Goal: Task Accomplishment & Management: Manage account settings

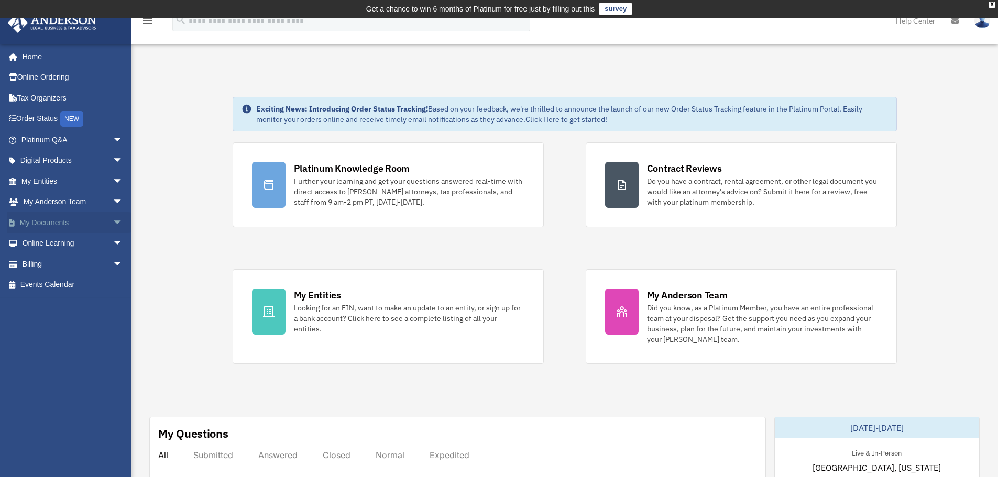
click at [114, 221] on span "arrow_drop_down" at bounding box center [123, 222] width 21 height 21
click at [75, 242] on link "Box" at bounding box center [77, 243] width 124 height 21
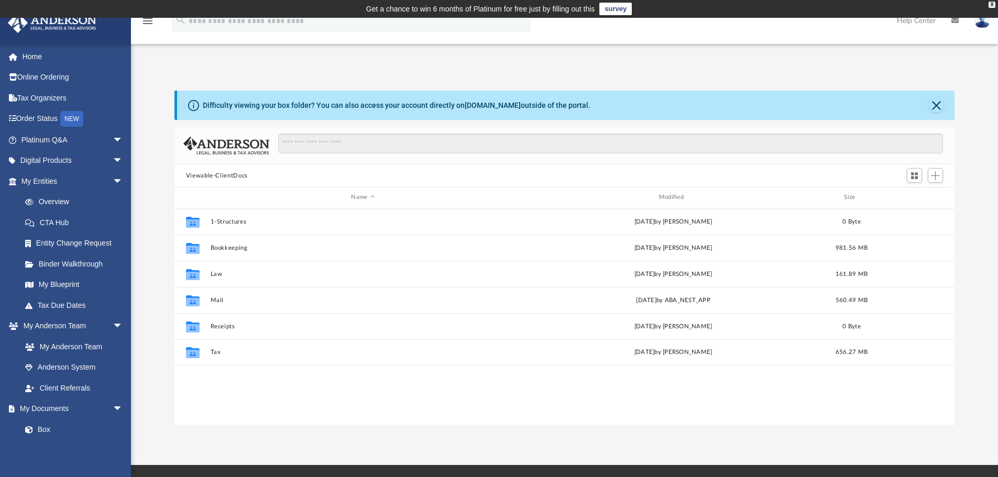
scroll to position [231, 772]
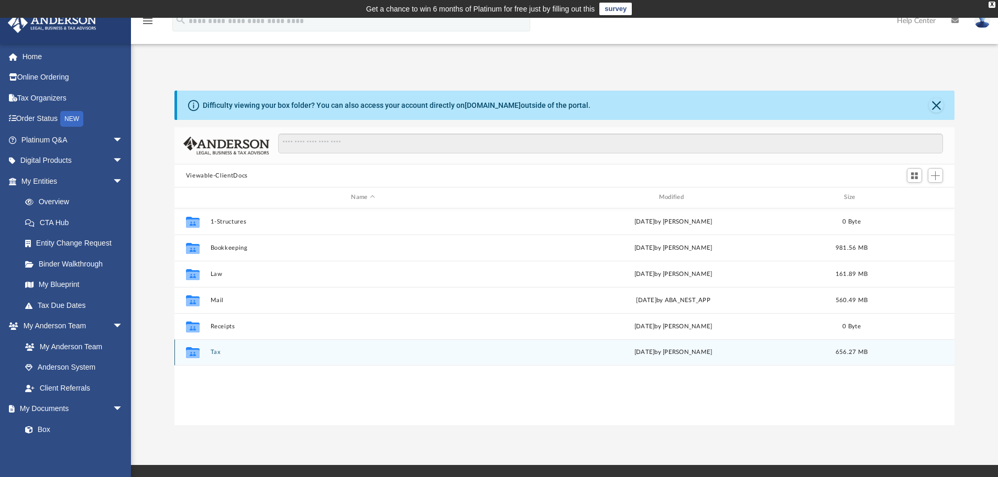
click at [217, 349] on button "Tax" at bounding box center [362, 352] width 305 height 7
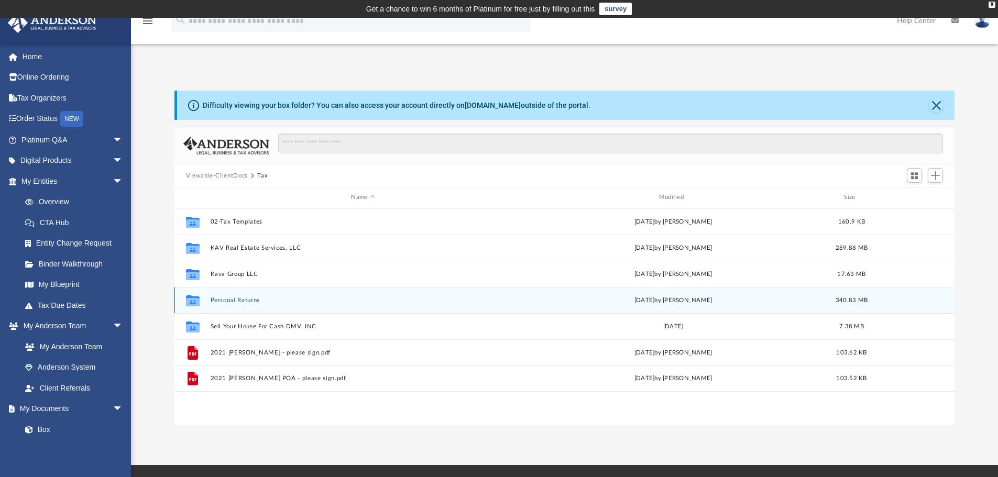
click at [239, 300] on button "Personal Returns" at bounding box center [362, 300] width 305 height 7
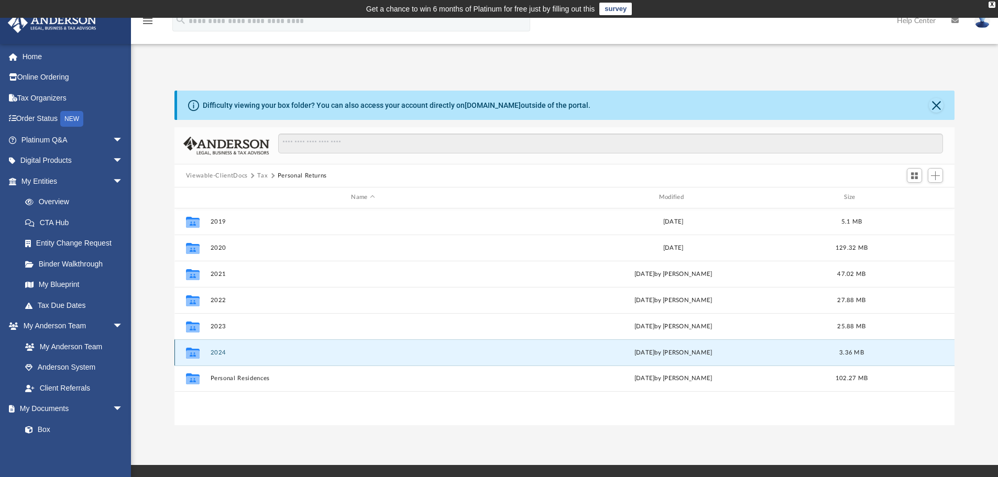
click at [217, 352] on button "2024" at bounding box center [362, 352] width 305 height 7
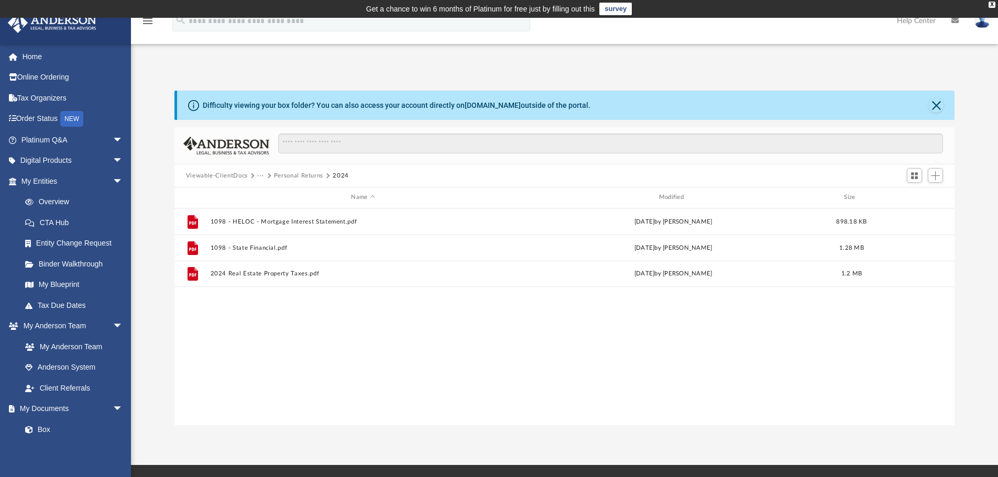
click at [301, 177] on button "Personal Returns" at bounding box center [298, 175] width 49 height 9
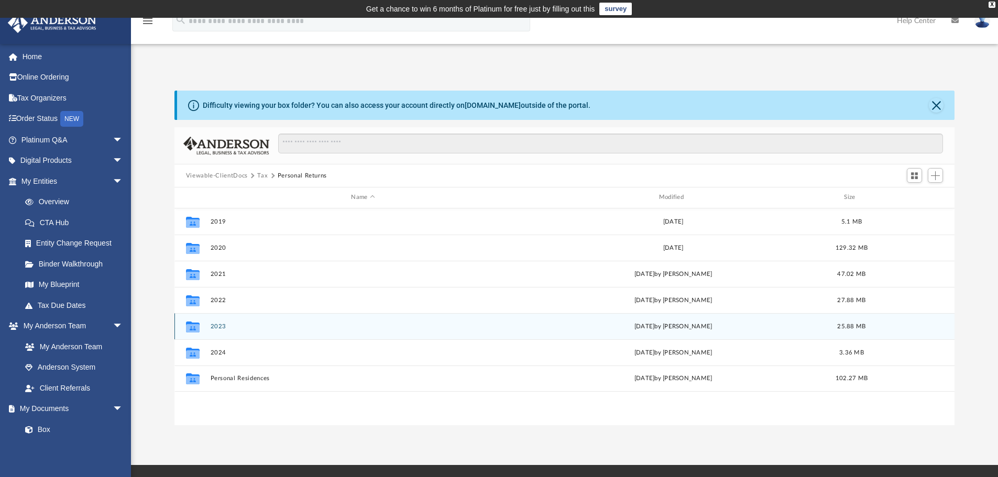
click at [225, 332] on div "Collaborated Folder 2023 [DATE] by [PERSON_NAME] 25.88 MB" at bounding box center [564, 326] width 781 height 26
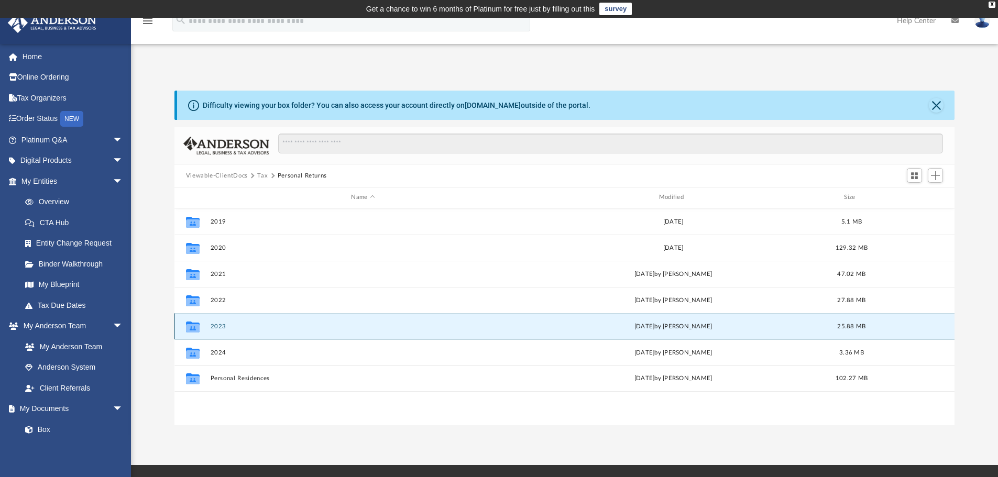
click at [224, 327] on button "2023" at bounding box center [362, 326] width 305 height 7
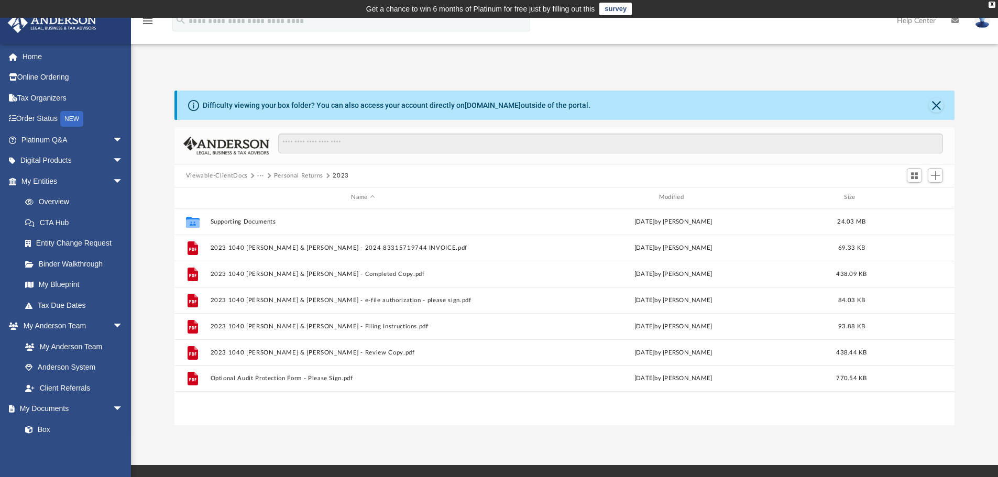
click at [314, 411] on div "Collaborated Folder Supporting Documents [DATE] by [PERSON_NAME] 24.03 MB File …" at bounding box center [564, 317] width 781 height 217
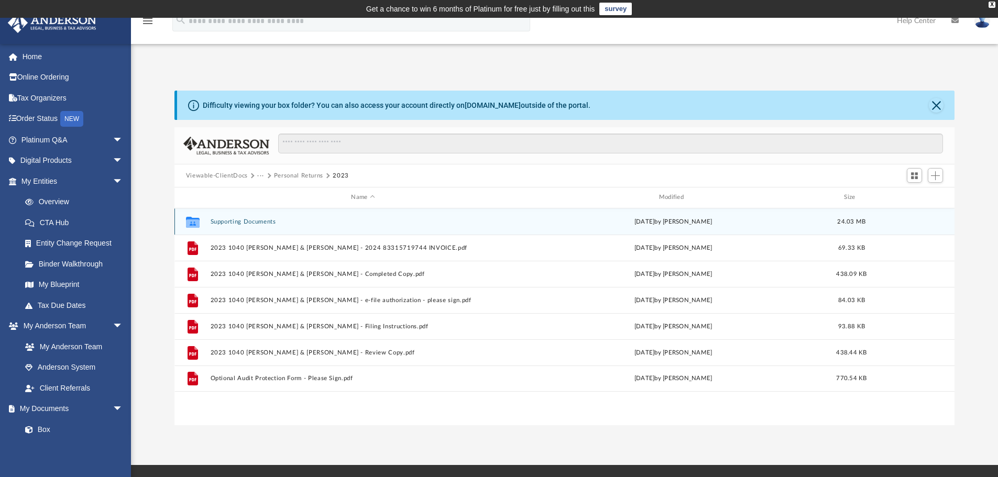
click at [240, 220] on button "Supporting Documents" at bounding box center [362, 221] width 305 height 7
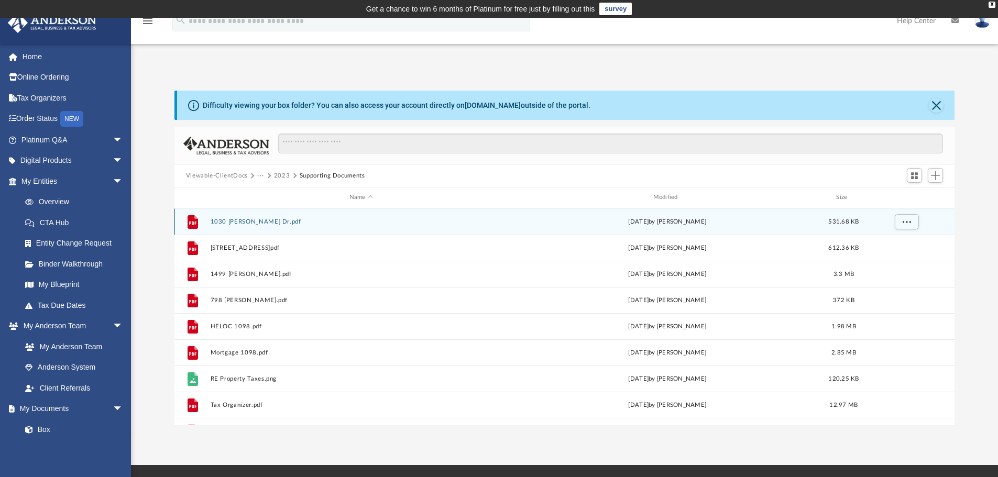
click at [233, 223] on button "1030 [PERSON_NAME] Dr.pdf" at bounding box center [361, 221] width 302 height 7
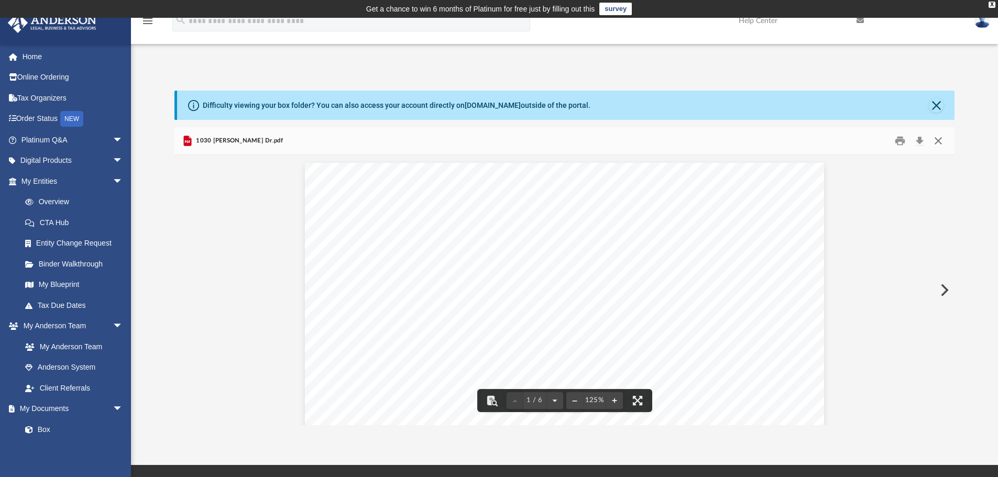
click at [940, 140] on button "Close" at bounding box center [938, 141] width 19 height 16
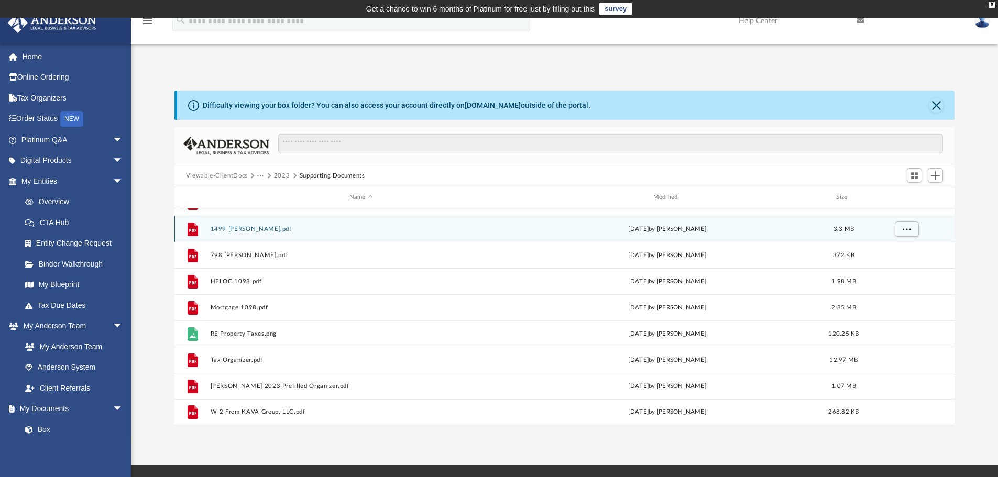
scroll to position [52, 0]
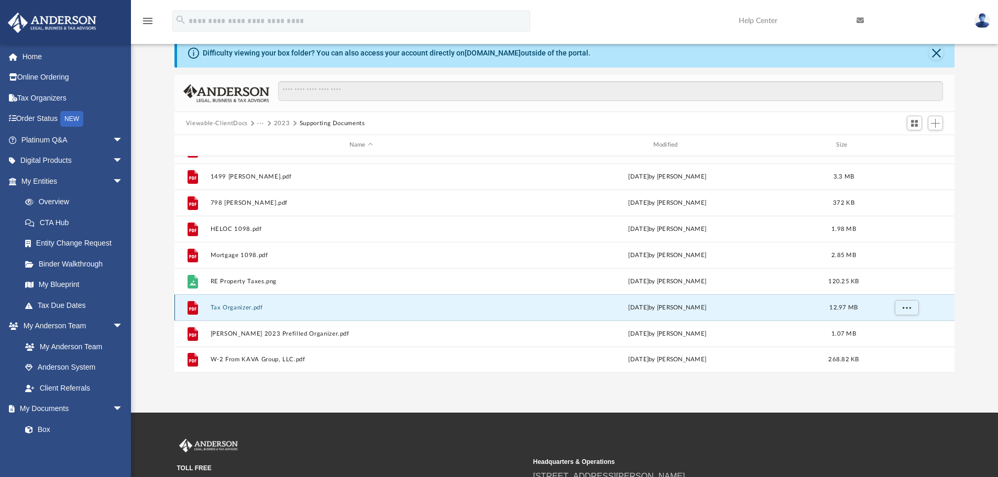
click at [226, 308] on button "Tax Organizer.pdf" at bounding box center [361, 307] width 302 height 7
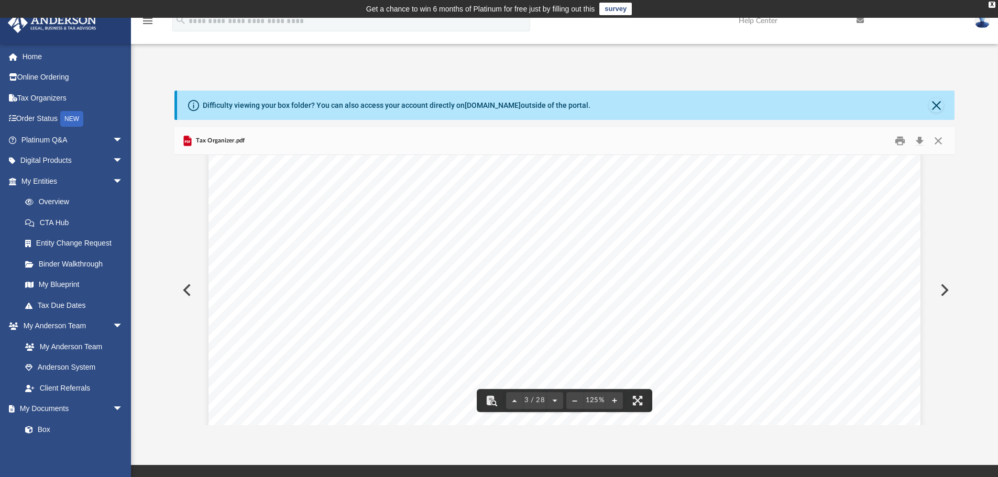
scroll to position [2462, 0]
click at [902, 141] on button "Print" at bounding box center [900, 141] width 21 height 16
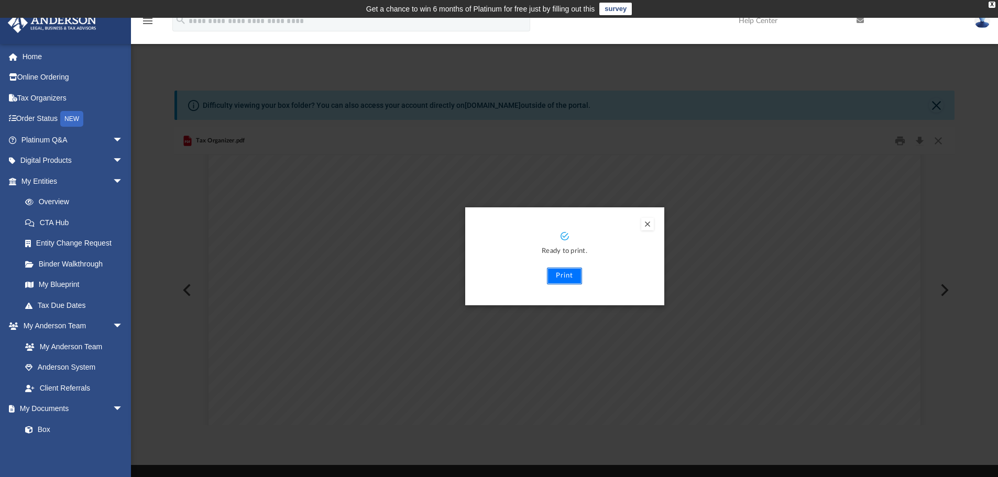
click at [561, 276] on button "Print" at bounding box center [564, 276] width 35 height 17
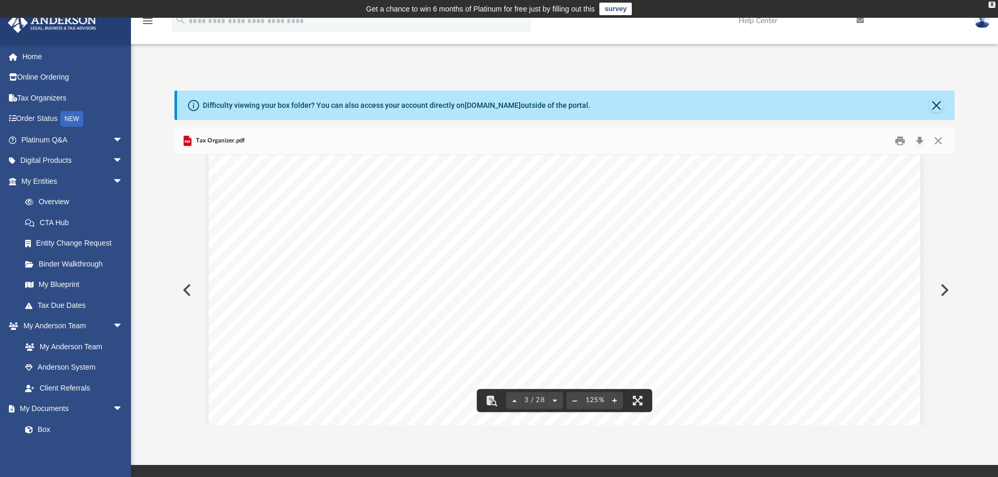
scroll to position [1886, 0]
click at [937, 139] on button "Close" at bounding box center [938, 141] width 19 height 16
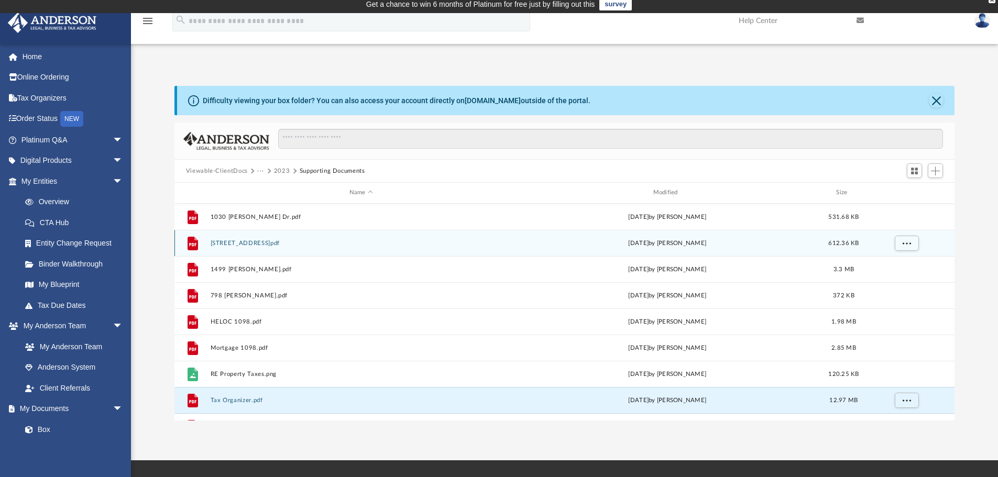
scroll to position [0, 0]
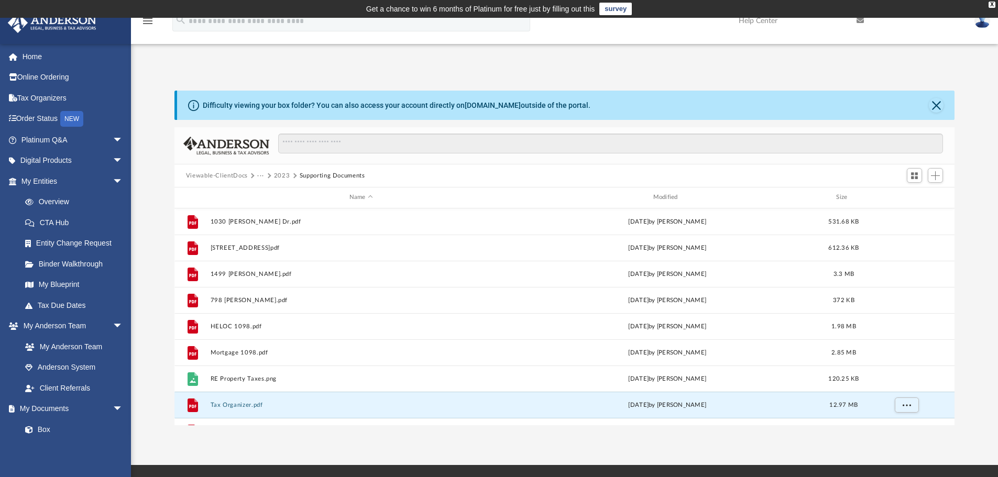
click at [283, 174] on button "2023" at bounding box center [282, 175] width 16 height 9
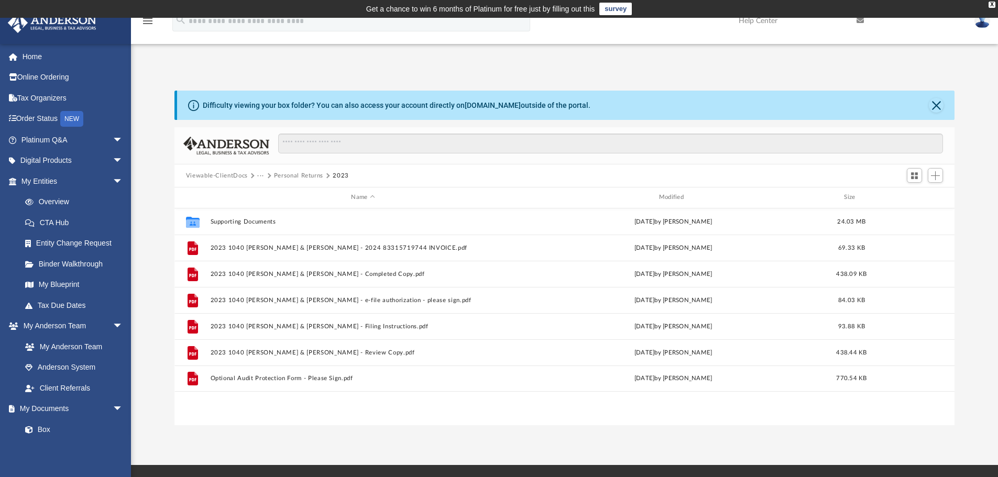
click at [308, 176] on button "Personal Returns" at bounding box center [298, 175] width 49 height 9
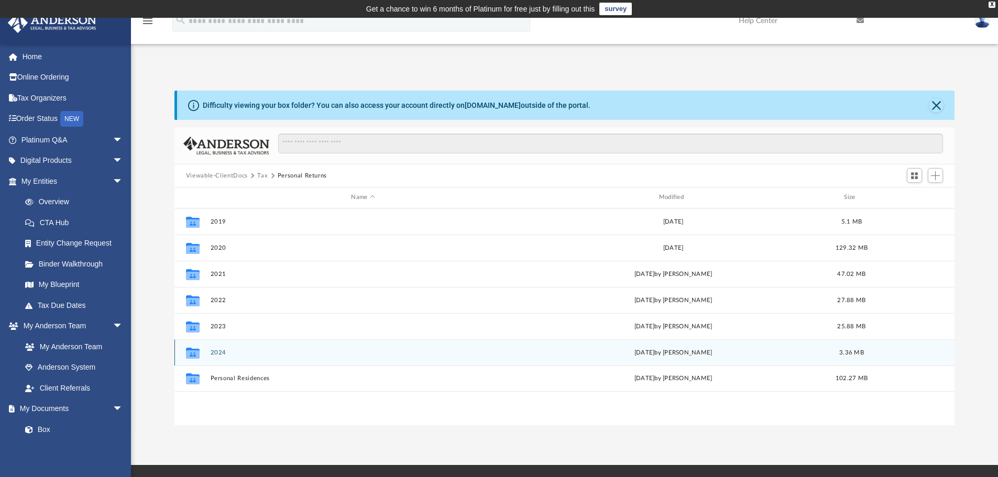
click at [216, 351] on button "2024" at bounding box center [362, 352] width 305 height 7
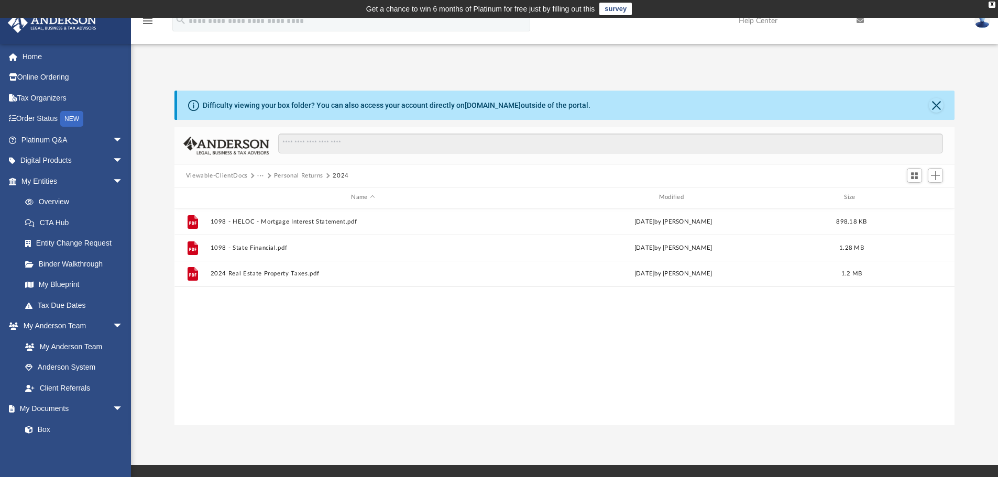
click at [306, 173] on button "Personal Returns" at bounding box center [298, 175] width 49 height 9
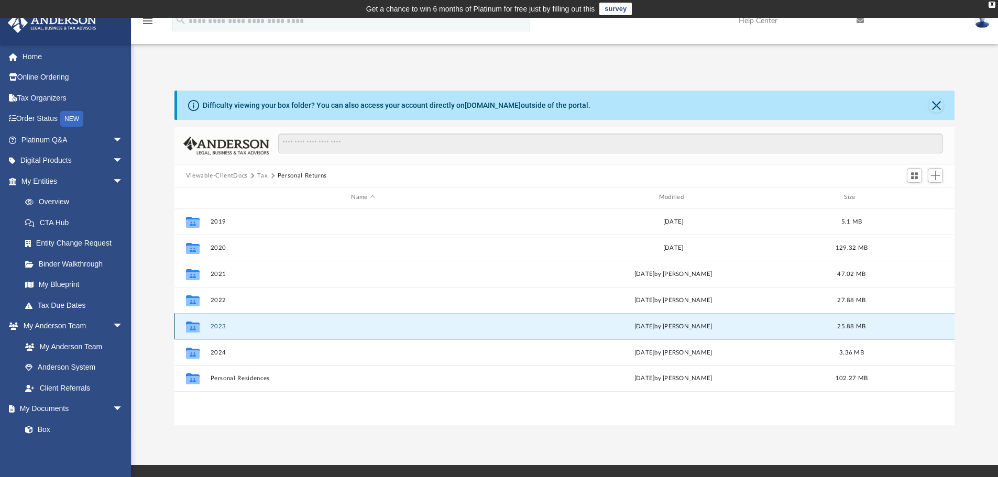
click at [215, 327] on button "2023" at bounding box center [362, 326] width 305 height 7
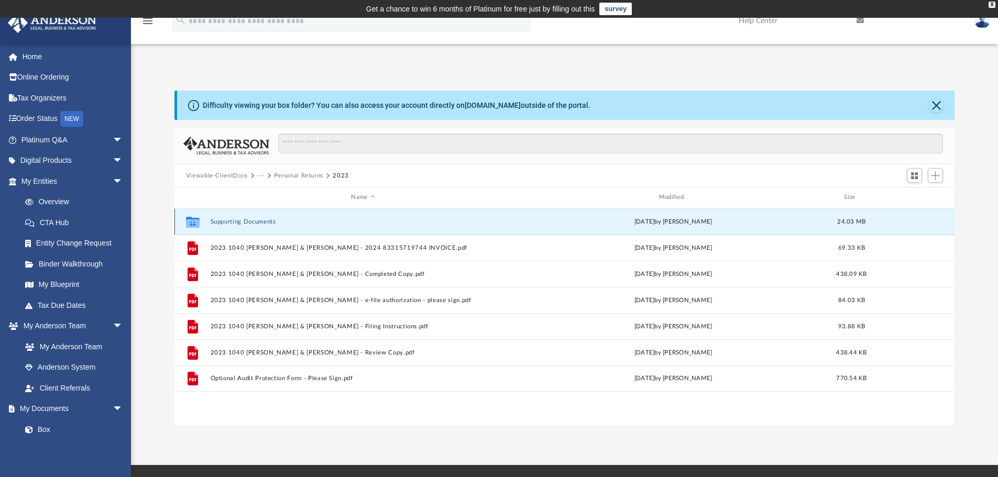
click at [245, 222] on button "Supporting Documents" at bounding box center [362, 221] width 305 height 7
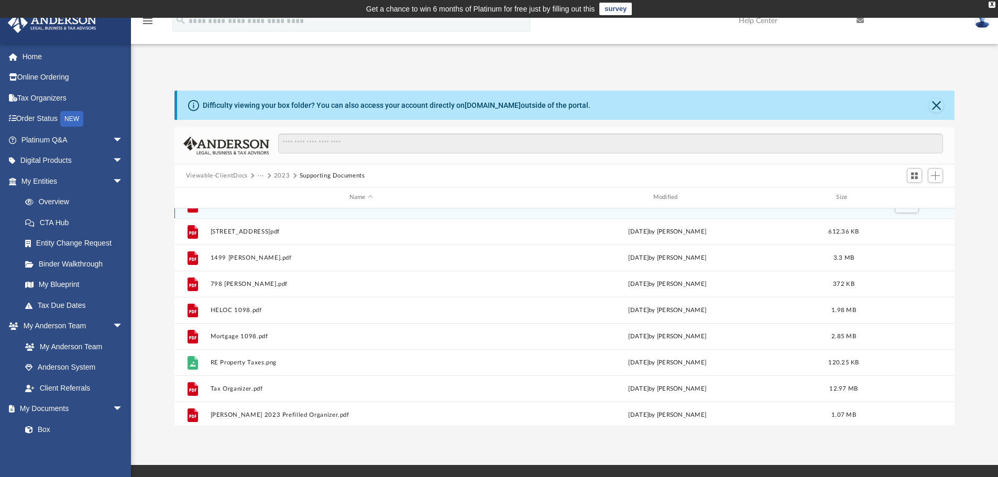
scroll to position [45, 0]
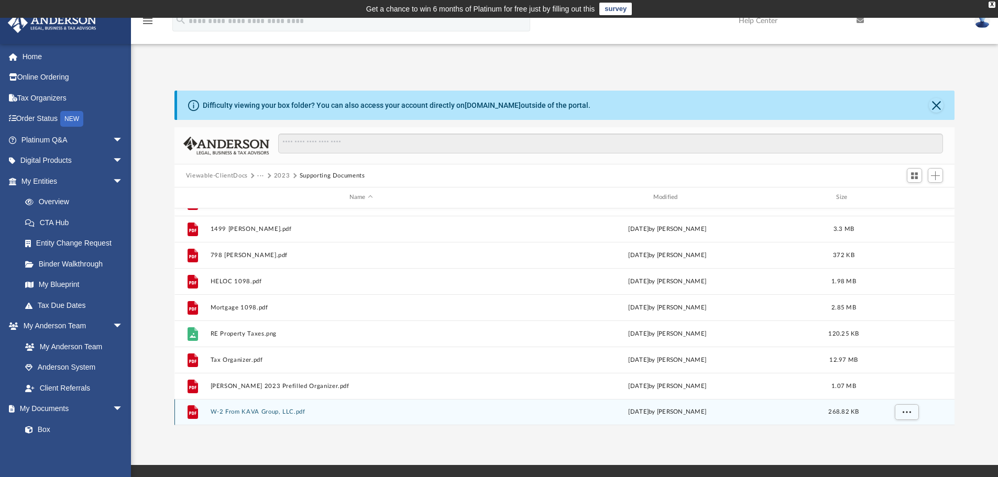
click at [246, 413] on button "W-2 From KAVA Group, LLC.pdf" at bounding box center [361, 412] width 302 height 7
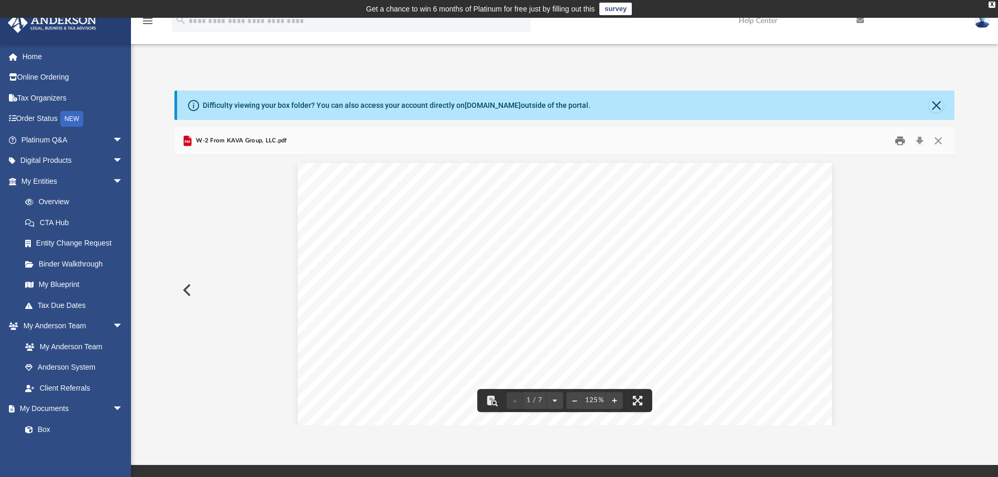
click at [900, 140] on button "Print" at bounding box center [900, 141] width 21 height 16
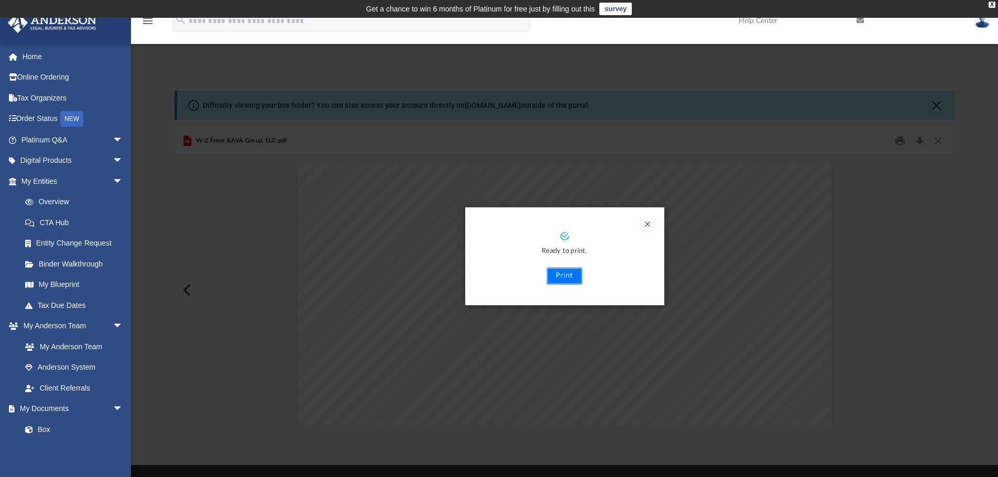
click at [569, 278] on button "Print" at bounding box center [564, 276] width 35 height 17
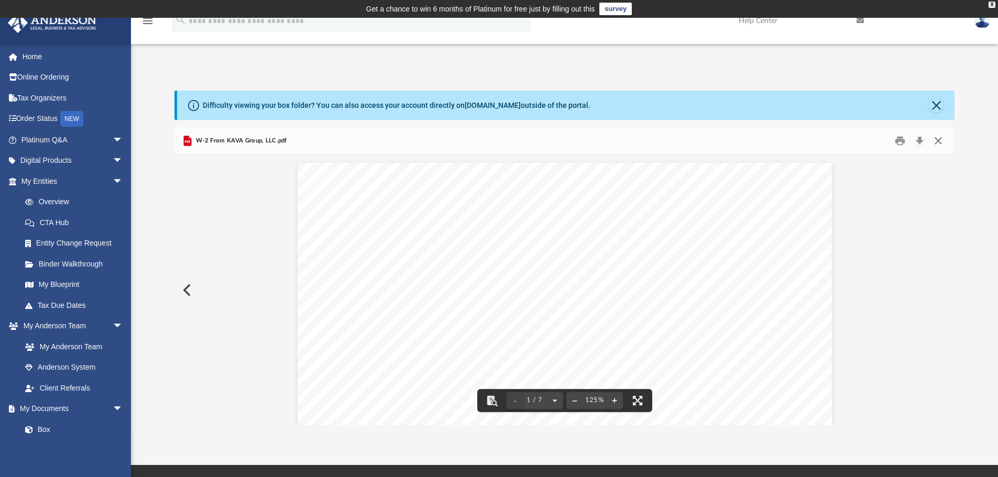
click at [937, 140] on button "Close" at bounding box center [938, 141] width 19 height 16
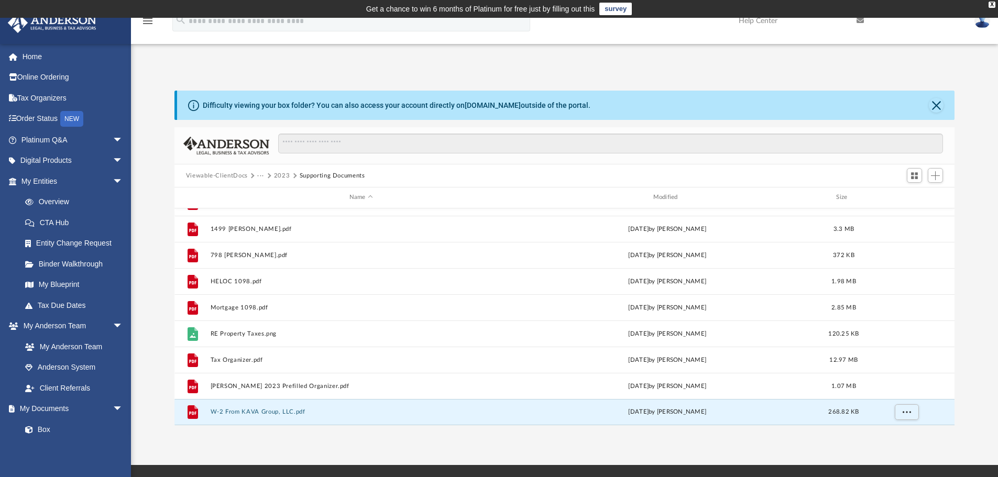
click at [279, 177] on button "2023" at bounding box center [282, 175] width 16 height 9
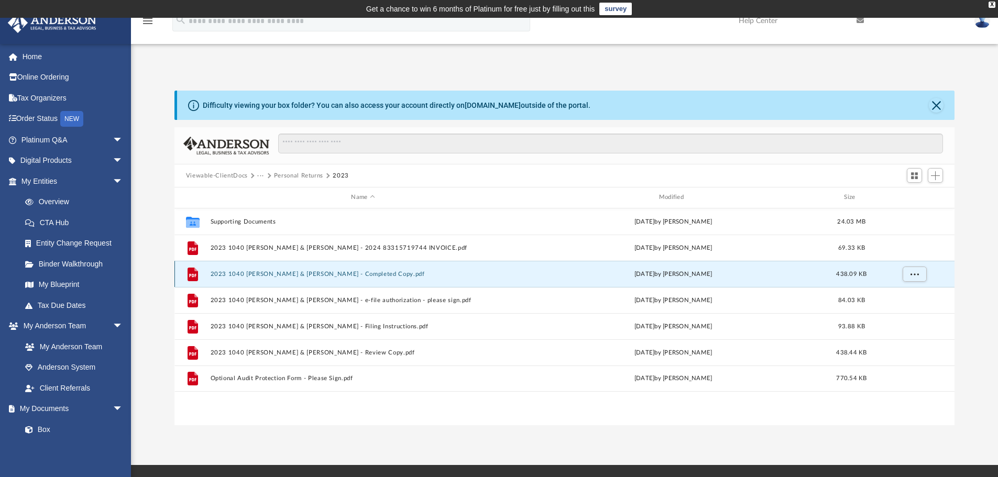
click at [319, 273] on button "2023 1040 [PERSON_NAME] & [PERSON_NAME] - Completed Copy.pdf" at bounding box center [362, 274] width 305 height 7
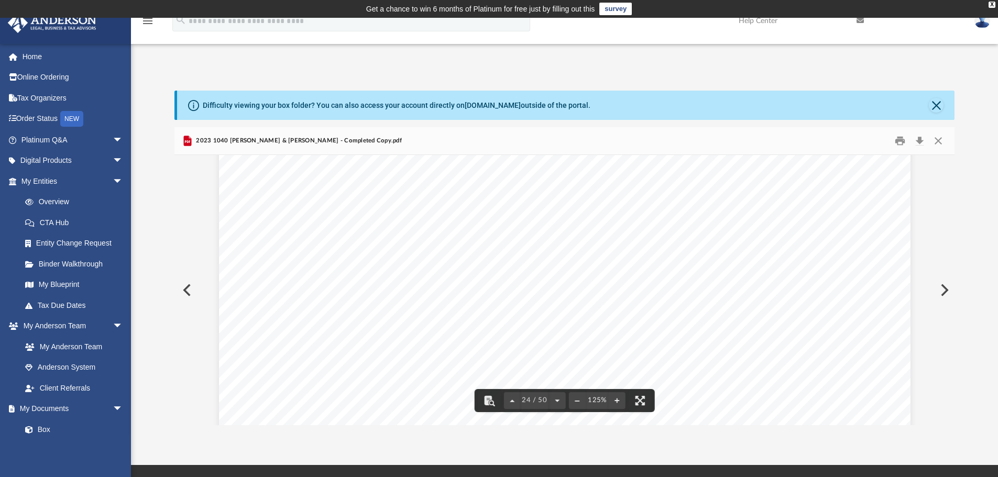
scroll to position [15638, 0]
click at [939, 143] on button "Close" at bounding box center [938, 141] width 19 height 16
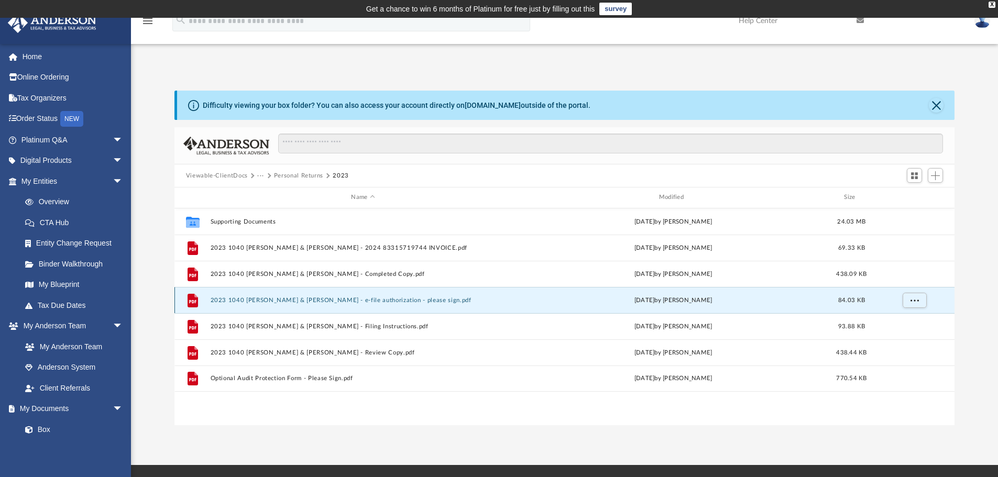
click at [401, 301] on button "2023 1040 [PERSON_NAME] & [PERSON_NAME] - e-file authorization - please sign.pdf" at bounding box center [362, 300] width 305 height 7
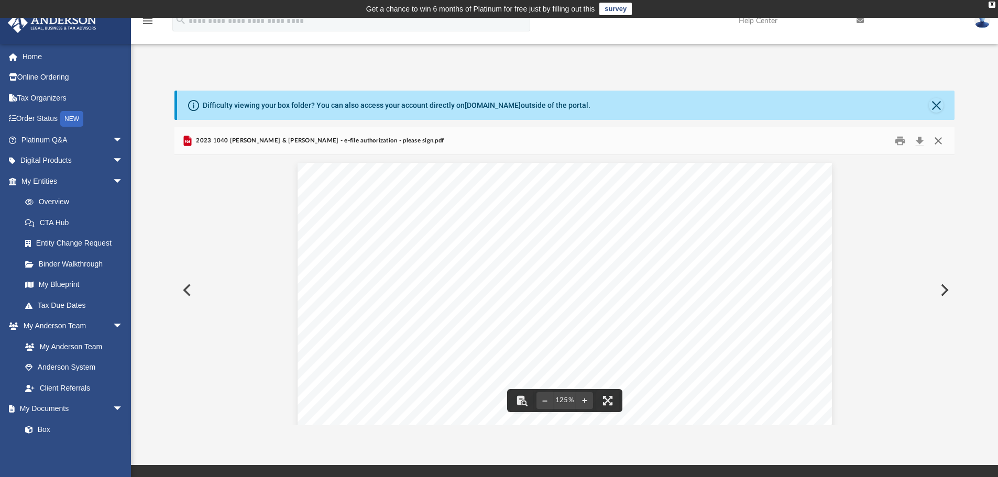
drag, startPoint x: 936, startPoint y: 140, endPoint x: 868, endPoint y: 148, distance: 68.0
click at [936, 139] on button "Close" at bounding box center [938, 141] width 19 height 16
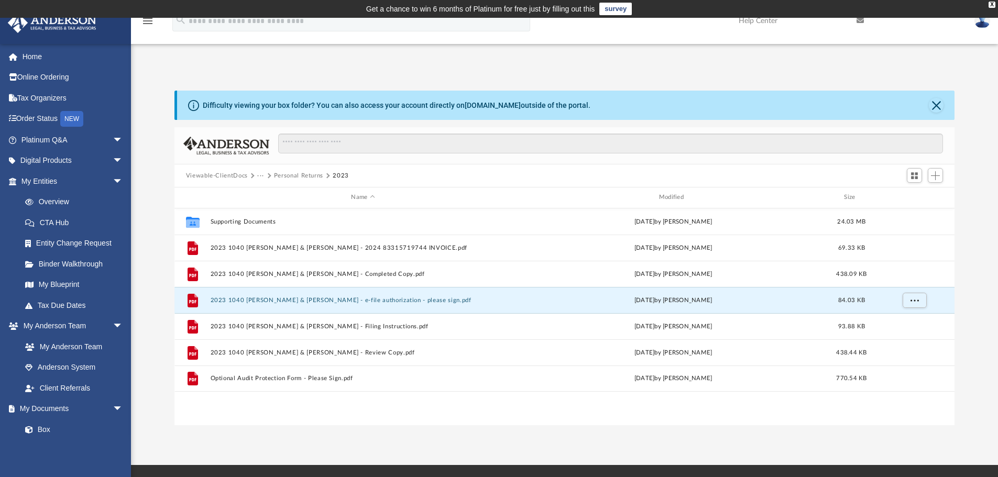
click at [282, 175] on button "Personal Returns" at bounding box center [298, 175] width 49 height 9
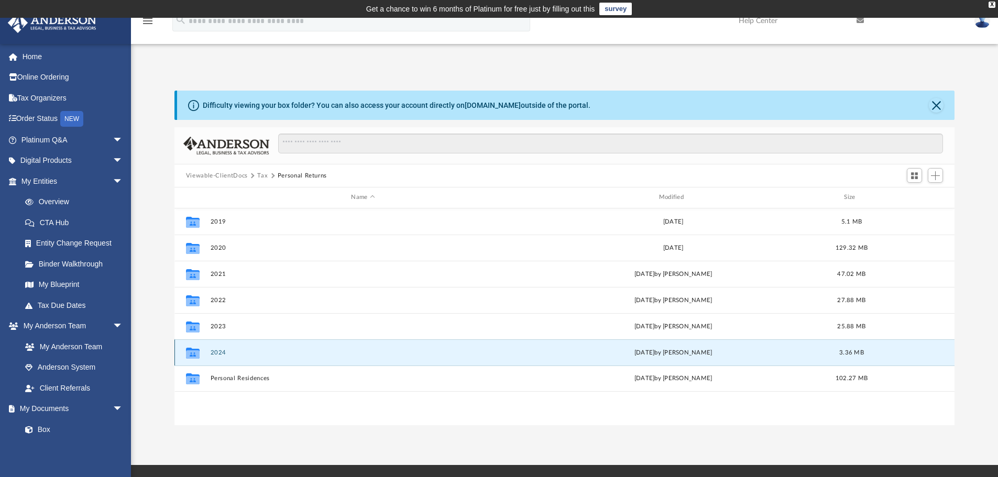
click at [218, 352] on button "2024" at bounding box center [362, 352] width 305 height 7
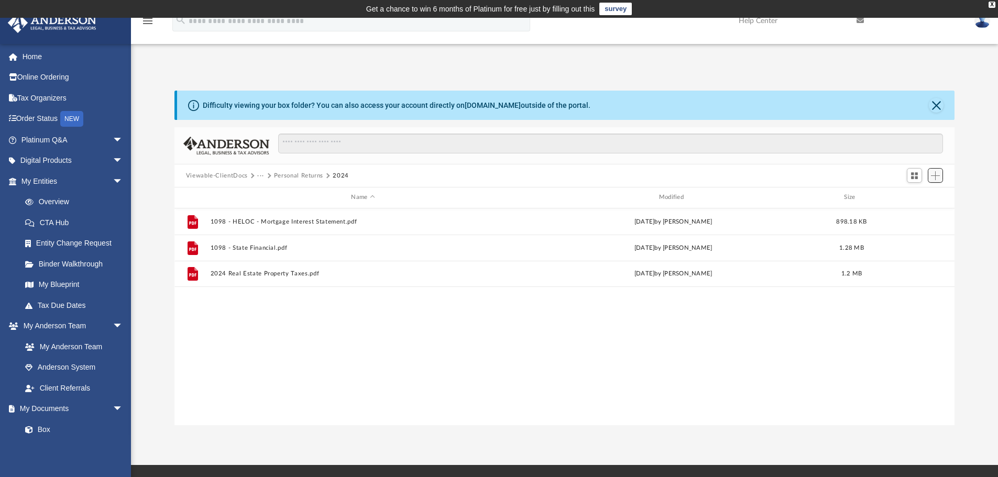
click at [938, 179] on span "Add" at bounding box center [935, 175] width 9 height 9
click at [918, 195] on li "Upload" at bounding box center [921, 196] width 34 height 11
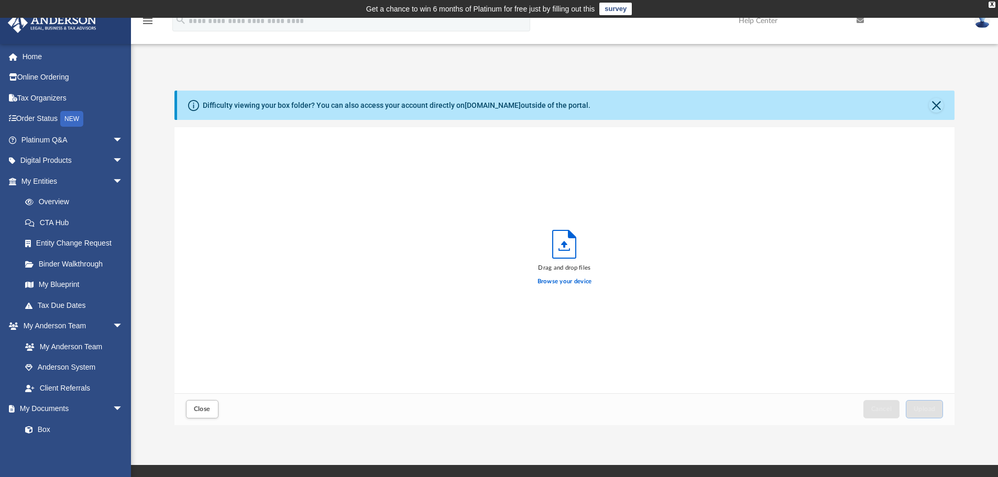
scroll to position [258, 772]
click at [920, 409] on span "Upload" at bounding box center [925, 409] width 22 height 6
click at [210, 403] on button "Close" at bounding box center [202, 409] width 32 height 18
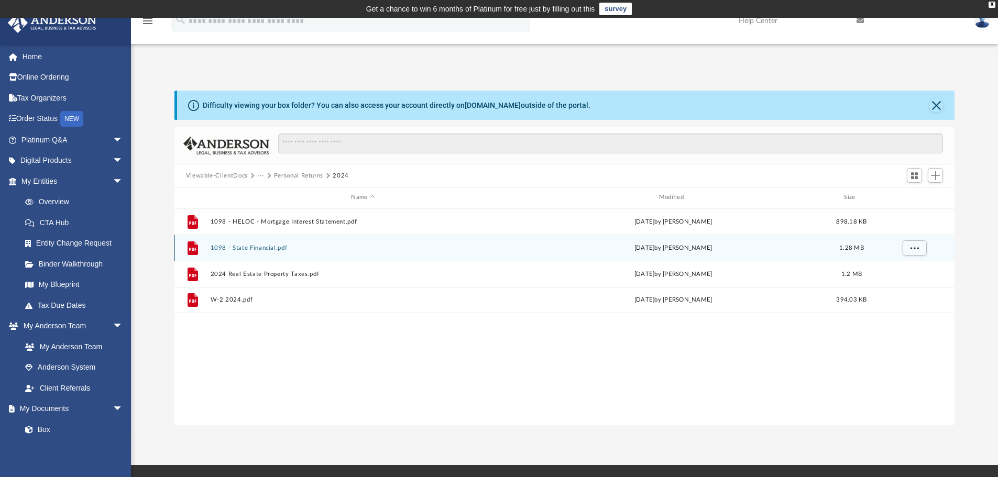
click at [265, 247] on button "1098 - State Financial.pdf" at bounding box center [362, 248] width 305 height 7
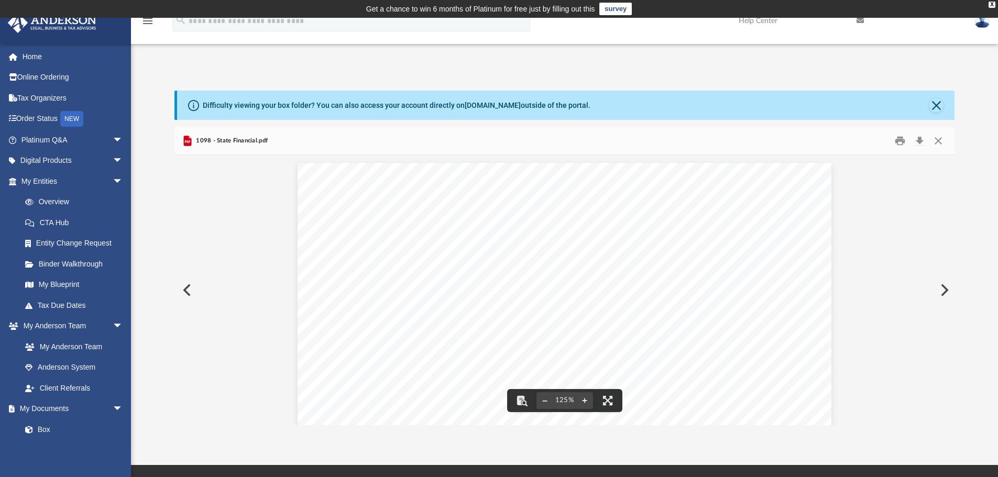
scroll to position [157, 0]
click at [938, 142] on button "Close" at bounding box center [938, 141] width 19 height 16
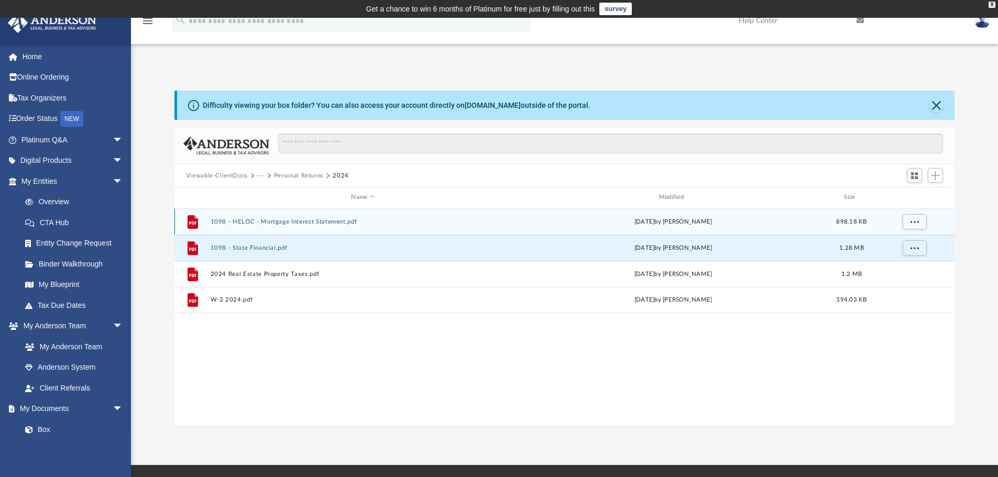
click at [254, 223] on button "1098 - HELOC - Mortgage Interest Statement.pdf" at bounding box center [362, 221] width 305 height 7
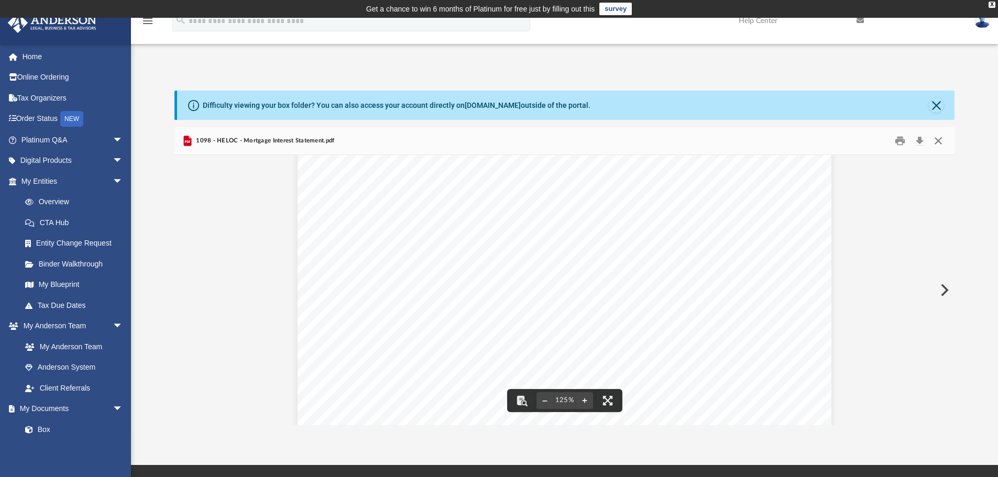
scroll to position [418, 0]
click at [942, 141] on button "Close" at bounding box center [938, 141] width 19 height 16
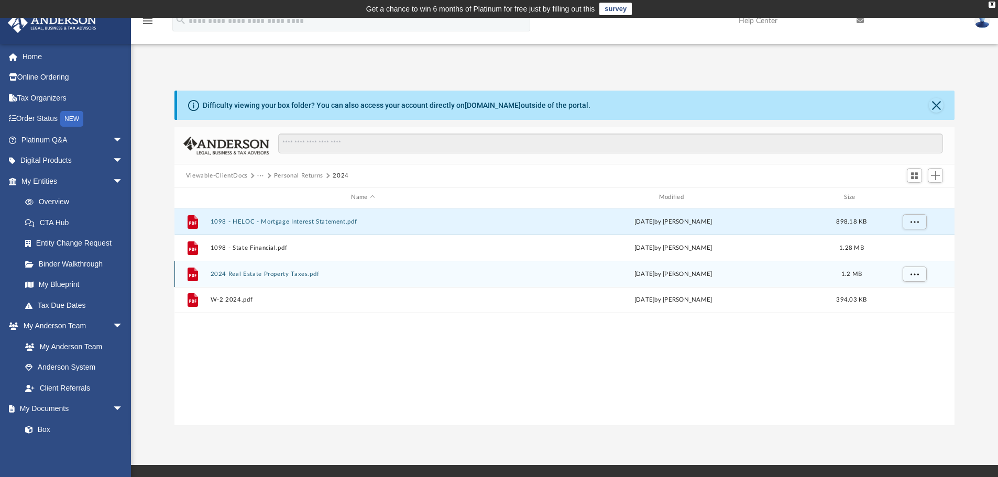
click at [273, 271] on button "2024 Real Estate Property Taxes.pdf" at bounding box center [362, 274] width 305 height 7
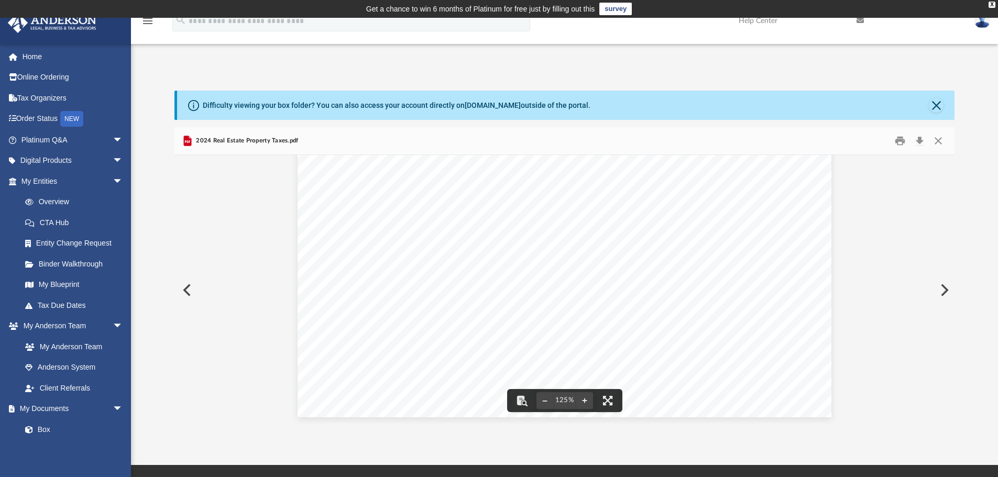
scroll to position [385, 0]
click at [939, 144] on button "Close" at bounding box center [938, 141] width 19 height 16
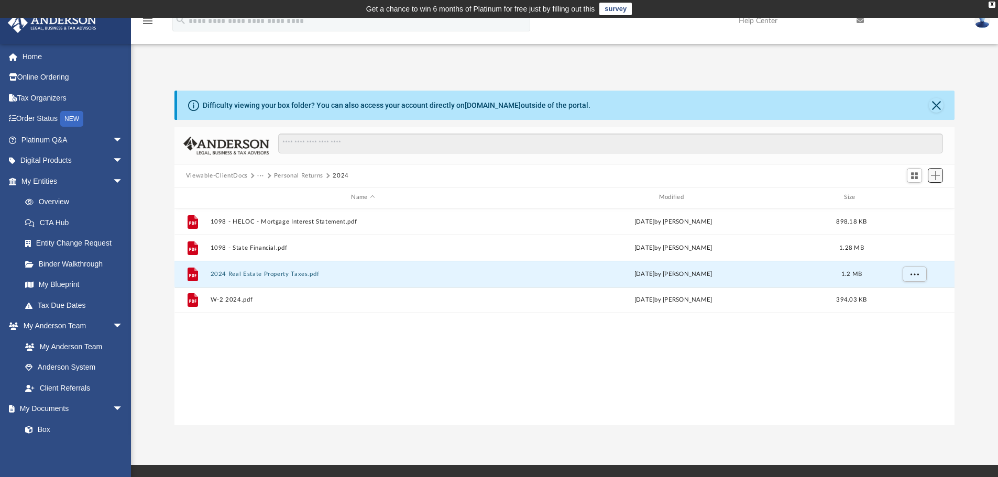
click at [931, 174] on span "Add" at bounding box center [935, 175] width 9 height 9
click at [907, 198] on li "Upload" at bounding box center [921, 196] width 34 height 11
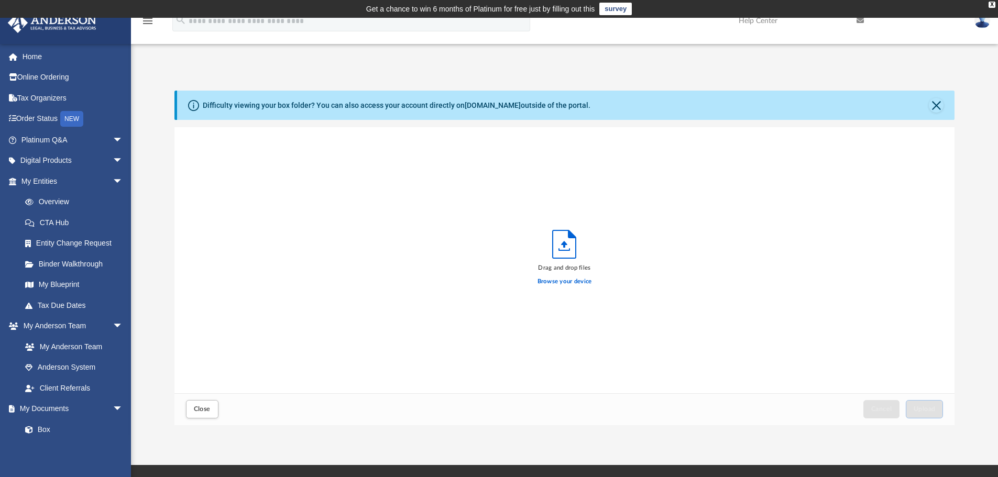
scroll to position [258, 772]
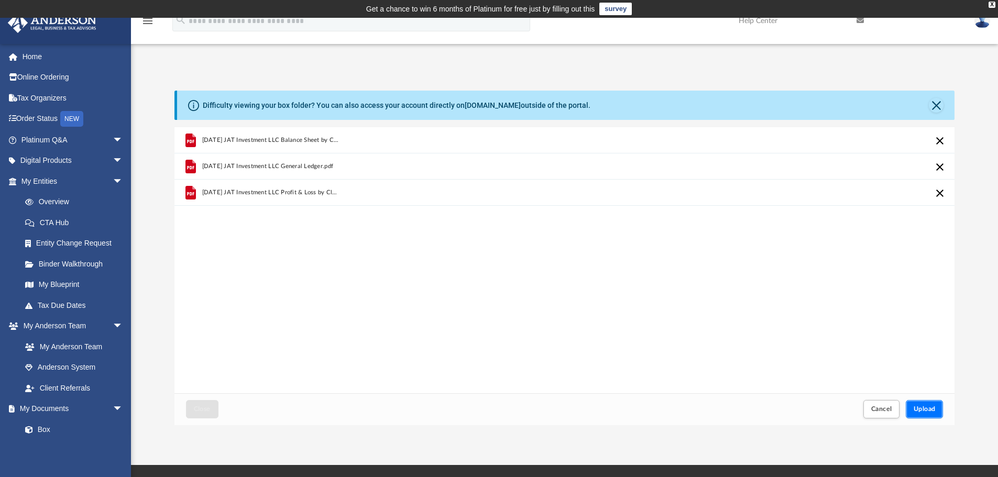
click at [933, 411] on span "Upload" at bounding box center [925, 409] width 22 height 6
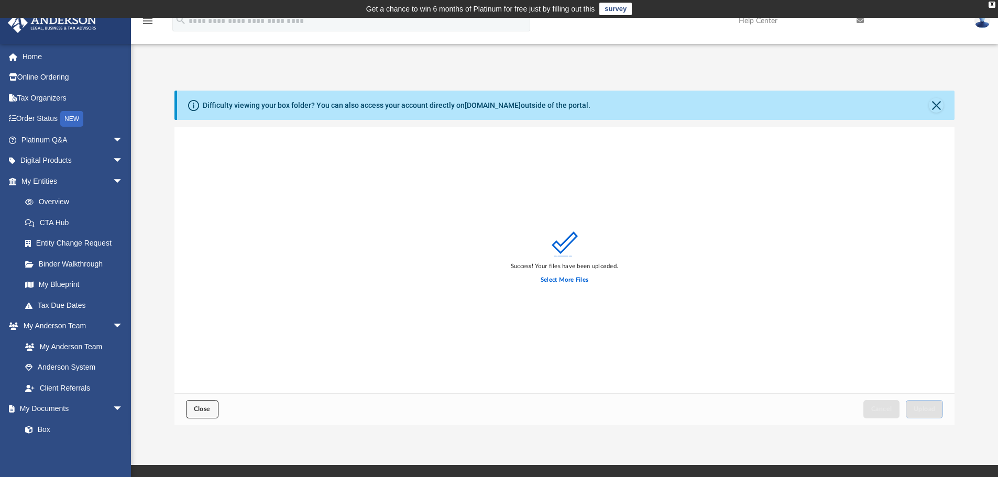
click at [199, 410] on span "Close" at bounding box center [202, 409] width 17 height 6
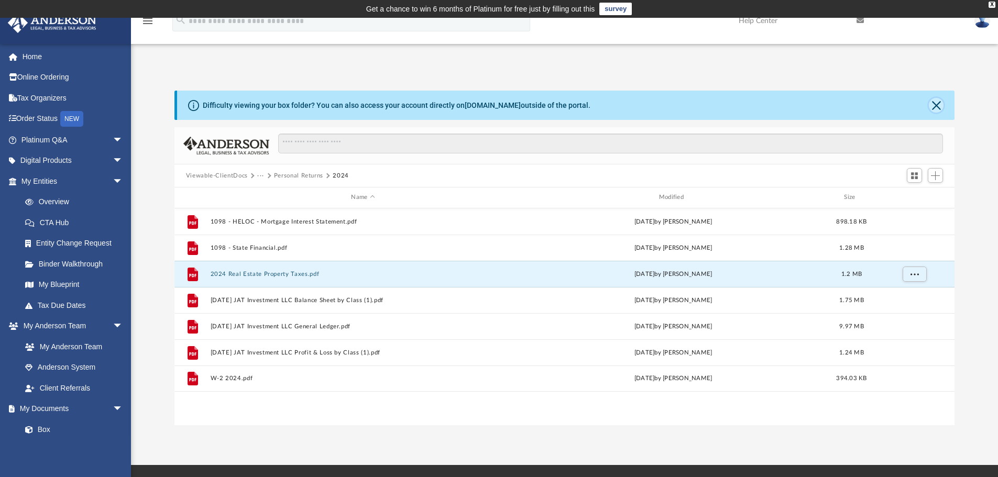
click at [938, 104] on button "Close" at bounding box center [936, 105] width 15 height 15
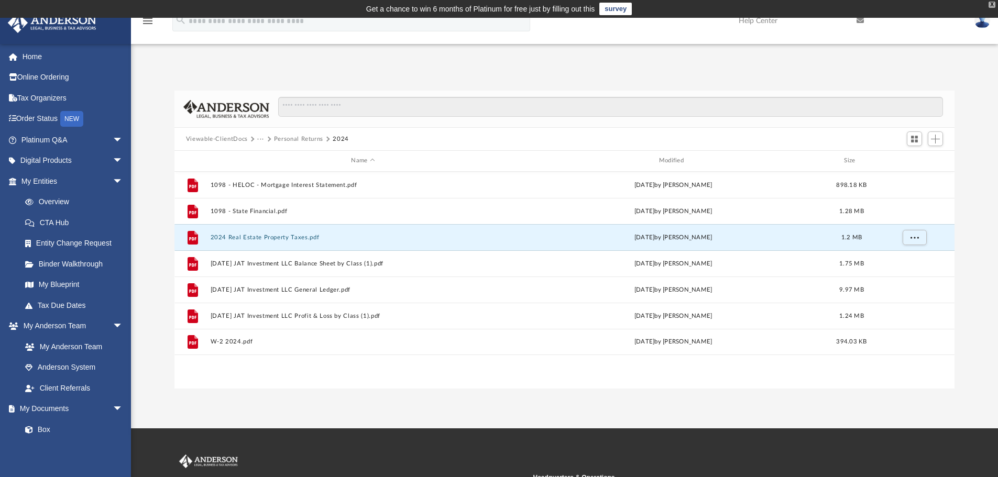
click at [990, 4] on div "X" at bounding box center [992, 5] width 7 height 6
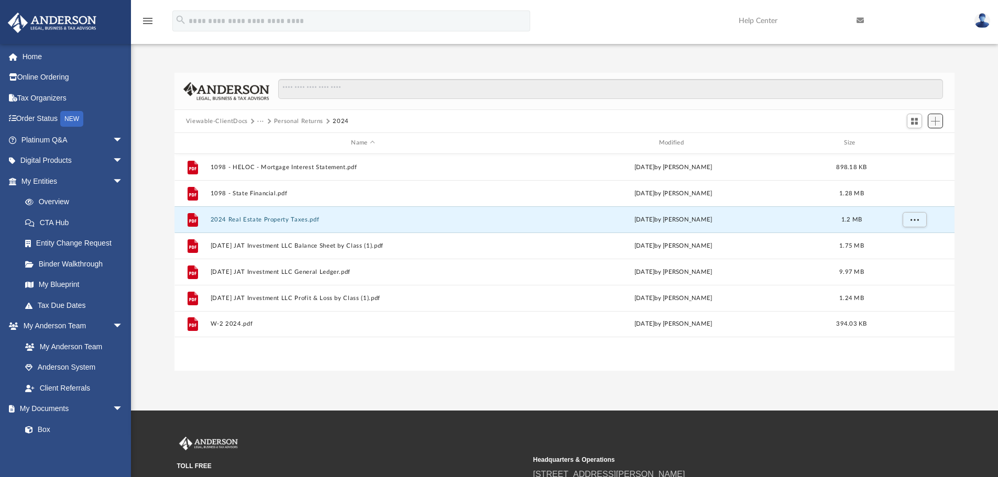
click at [937, 120] on span "Add" at bounding box center [935, 121] width 9 height 9
click at [926, 143] on li "Upload" at bounding box center [921, 142] width 34 height 11
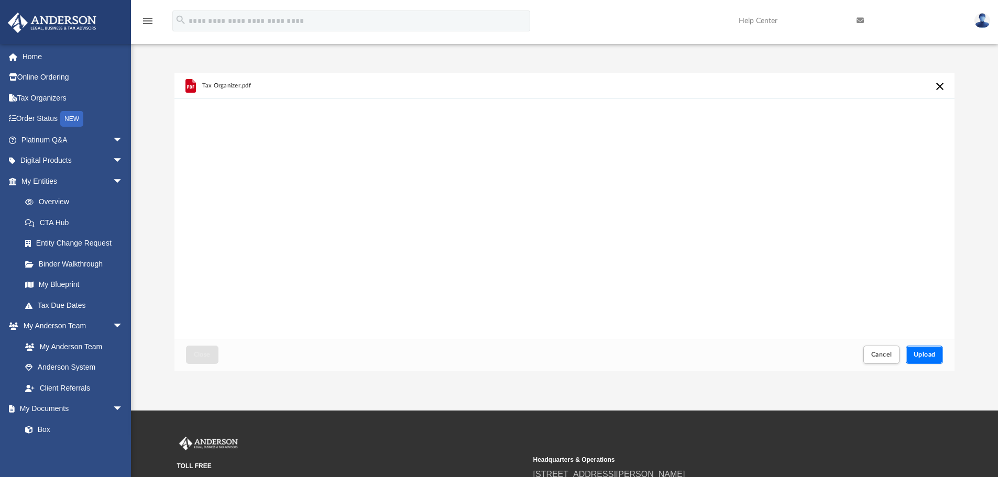
click at [937, 356] on button "Upload" at bounding box center [925, 355] width 38 height 18
click at [929, 360] on button "Upload" at bounding box center [925, 355] width 38 height 18
click at [941, 89] on button "Retry" at bounding box center [940, 86] width 13 height 13
click at [938, 91] on button "Retry" at bounding box center [940, 86] width 13 height 13
click at [931, 355] on span "Upload" at bounding box center [925, 355] width 22 height 6
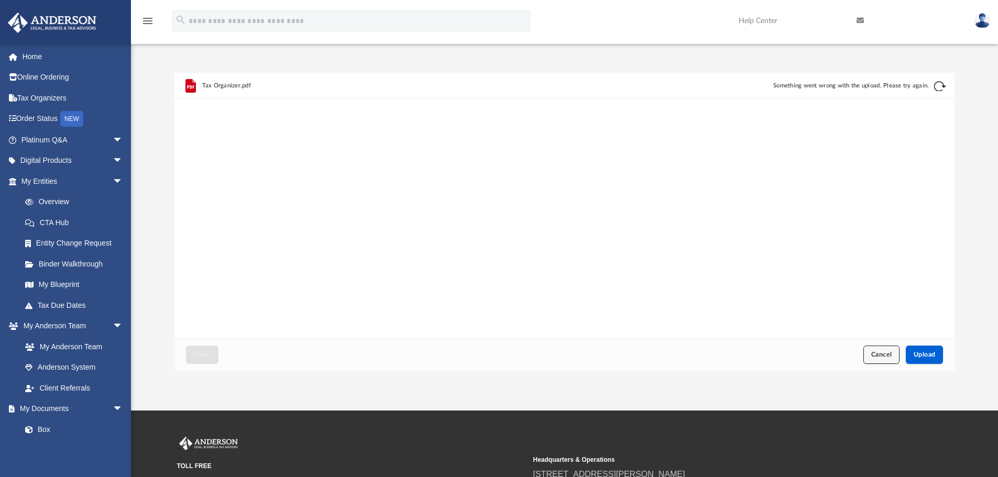
click at [891, 350] on button "Cancel" at bounding box center [881, 355] width 37 height 18
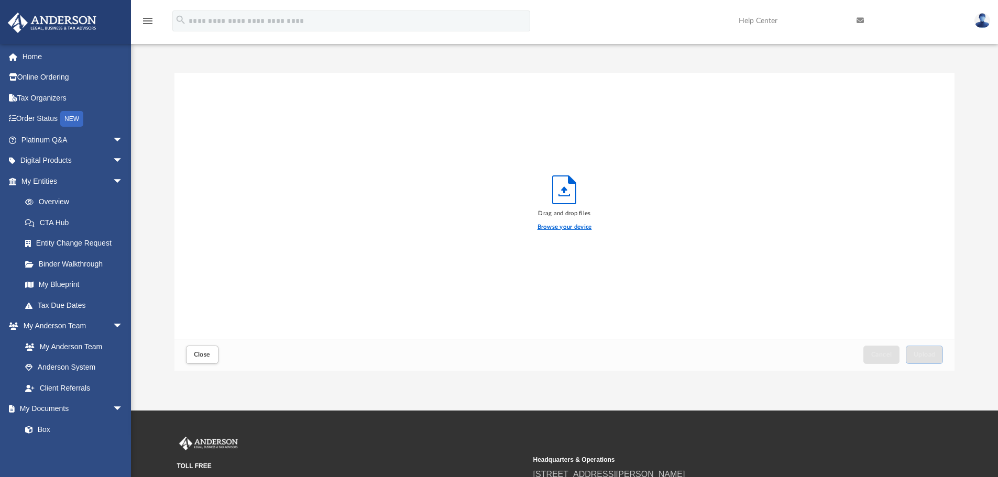
click at [583, 228] on label "Browse your device" at bounding box center [565, 227] width 54 height 9
click at [0, 0] on input "Browse your device" at bounding box center [0, 0] width 0 height 0
click at [920, 350] on button "Upload" at bounding box center [925, 355] width 38 height 18
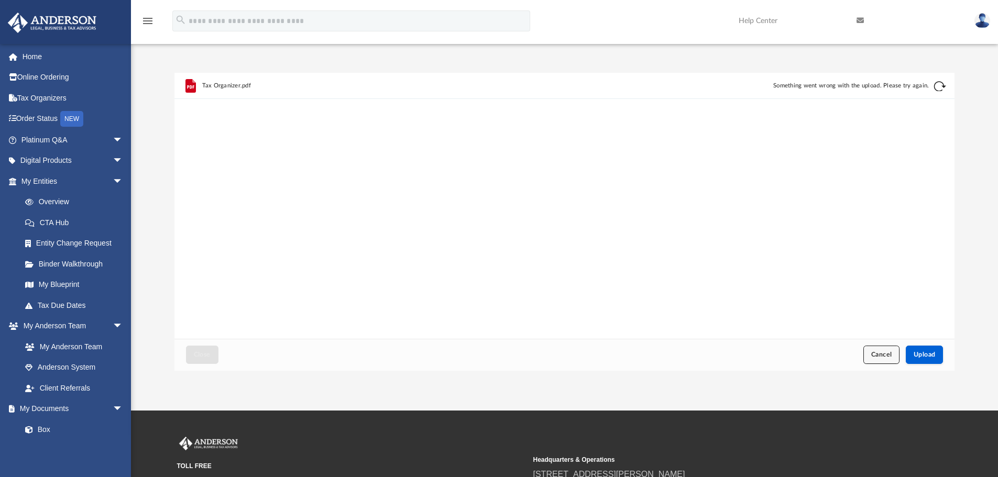
click at [888, 353] on span "Cancel" at bounding box center [881, 355] width 21 height 6
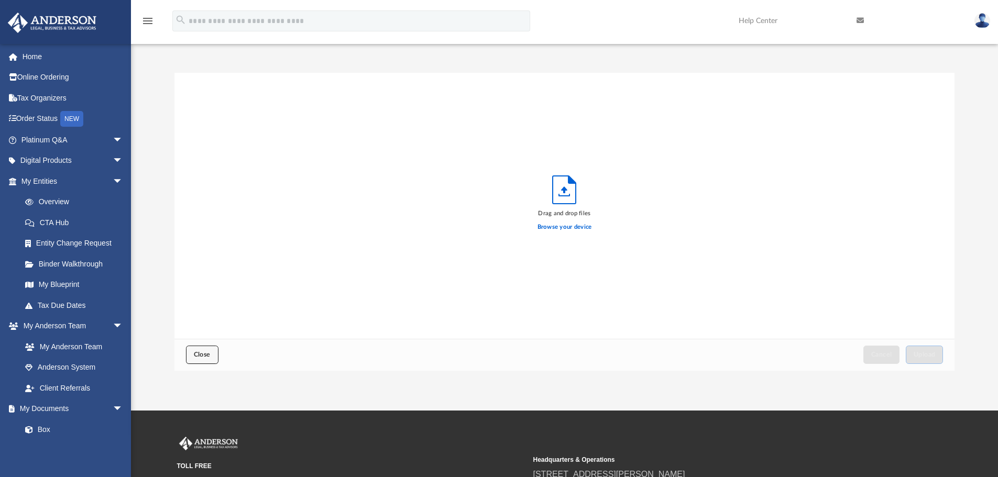
click at [207, 359] on button "Close" at bounding box center [202, 355] width 32 height 18
click at [545, 218] on div "Browse your device" at bounding box center [565, 227] width 54 height 18
click at [551, 226] on label "Browse your device" at bounding box center [565, 227] width 54 height 9
click at [0, 0] on input "Browse your device" at bounding box center [0, 0] width 0 height 0
click at [932, 358] on button "Upload" at bounding box center [925, 355] width 38 height 18
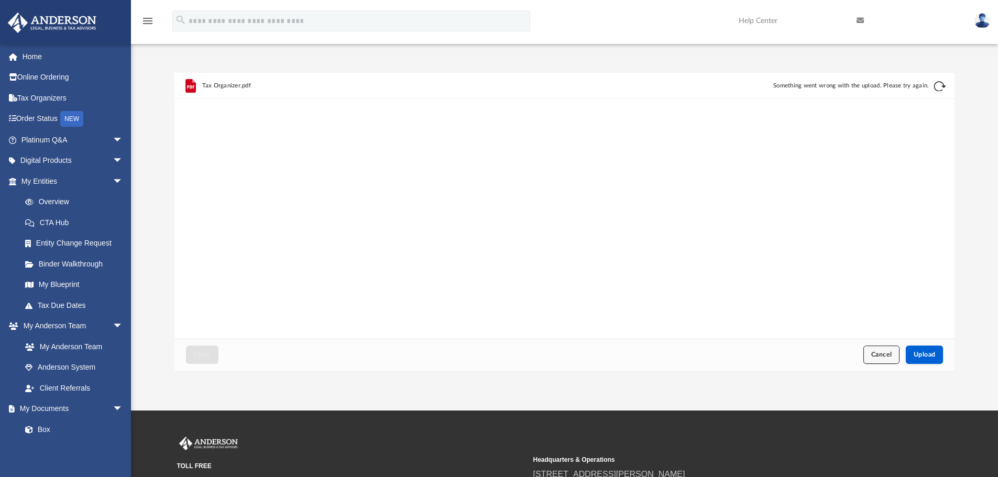
click at [884, 350] on button "Cancel" at bounding box center [881, 355] width 37 height 18
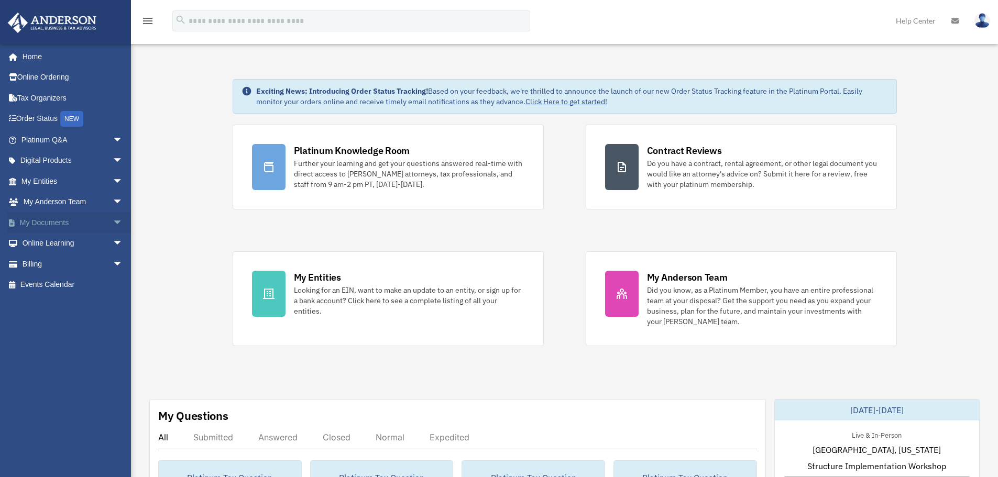
click at [113, 224] on span "arrow_drop_down" at bounding box center [123, 222] width 21 height 21
click at [48, 245] on link "Box" at bounding box center [77, 243] width 124 height 21
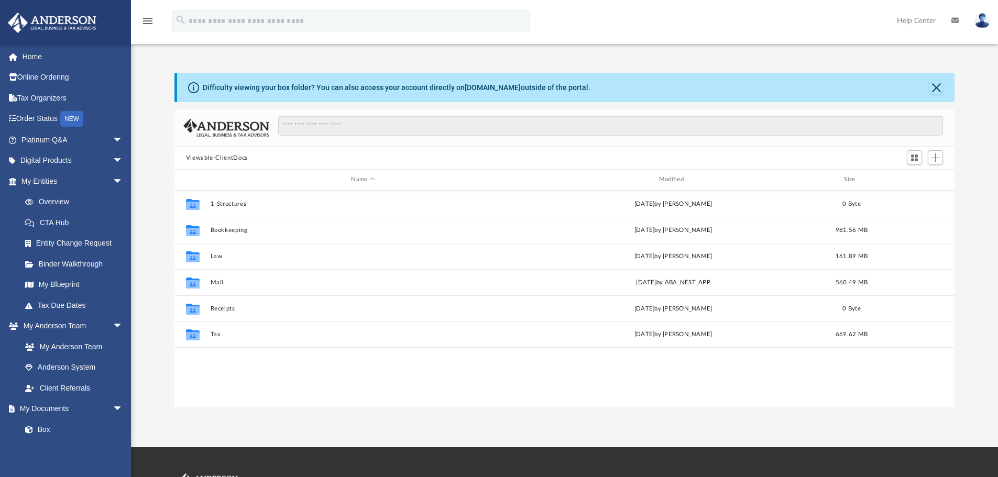
scroll to position [231, 772]
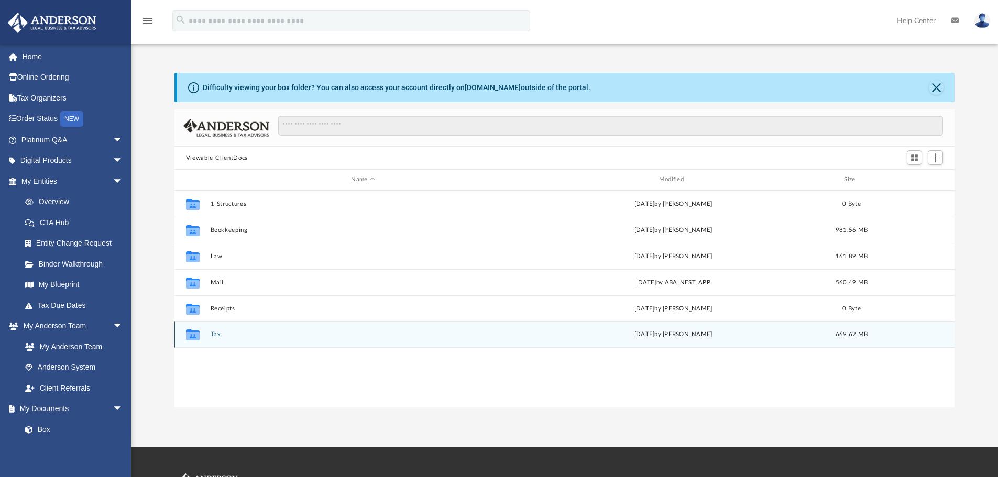
click at [216, 335] on button "Tax" at bounding box center [362, 334] width 305 height 7
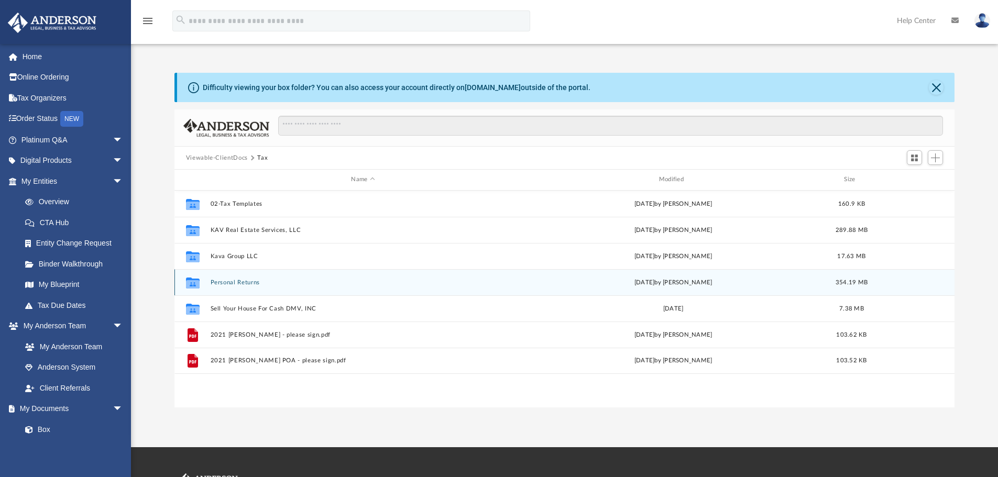
click at [244, 282] on button "Personal Returns" at bounding box center [362, 282] width 305 height 7
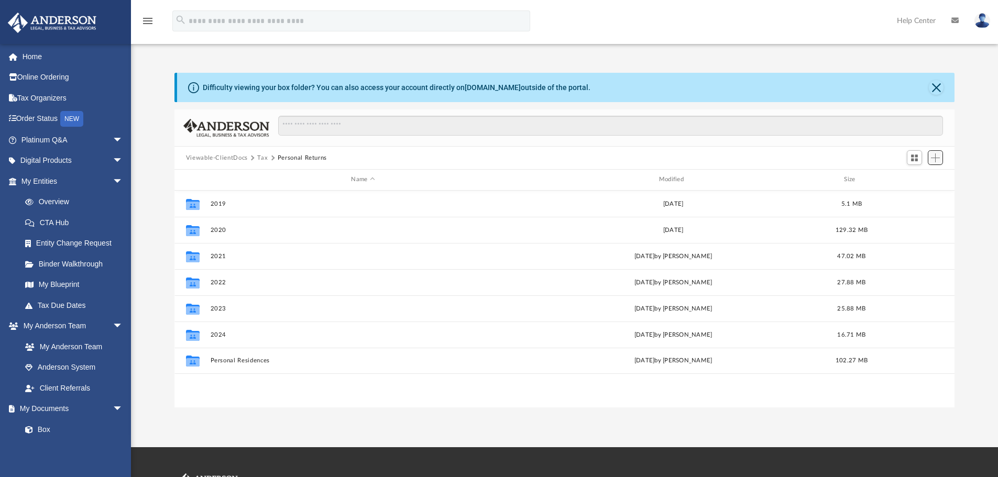
click at [935, 162] on button "Add" at bounding box center [936, 157] width 16 height 15
click at [914, 196] on li "New Folder" at bounding box center [921, 195] width 34 height 11
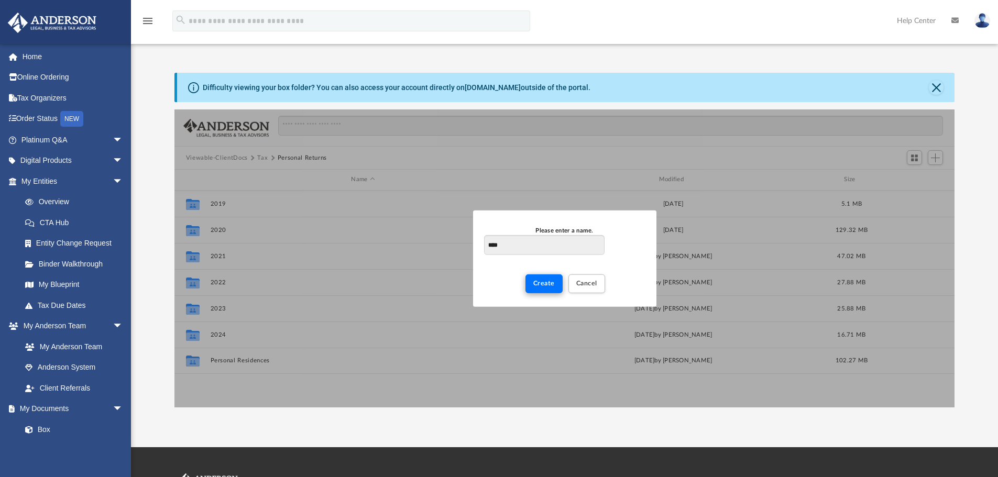
type input "****"
click at [531, 288] on button "Create" at bounding box center [543, 284] width 37 height 18
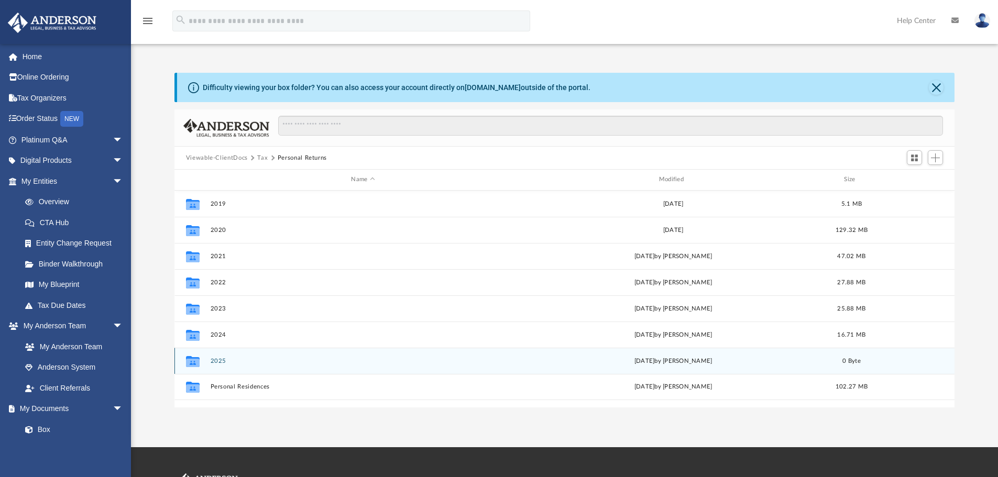
click at [221, 360] on button "2025" at bounding box center [362, 361] width 305 height 7
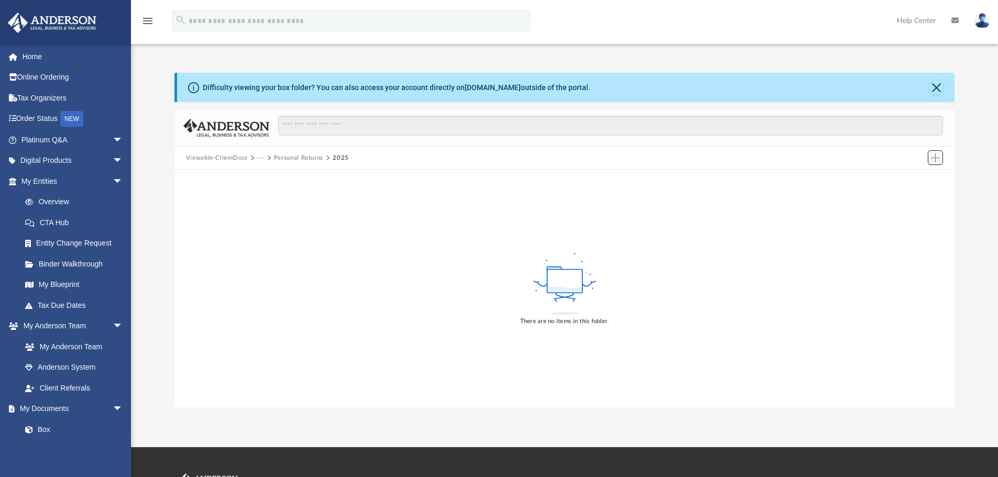
click at [940, 157] on button "Add" at bounding box center [936, 157] width 16 height 15
click at [914, 180] on li "Upload" at bounding box center [921, 178] width 34 height 11
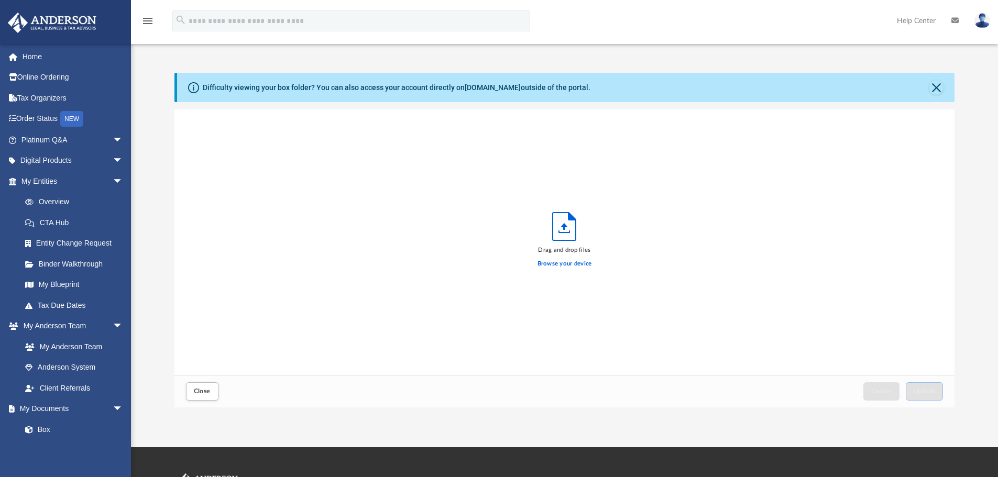
scroll to position [258, 772]
click at [924, 388] on span "Upload" at bounding box center [925, 391] width 22 height 6
click at [204, 398] on button "Close" at bounding box center [202, 391] width 32 height 18
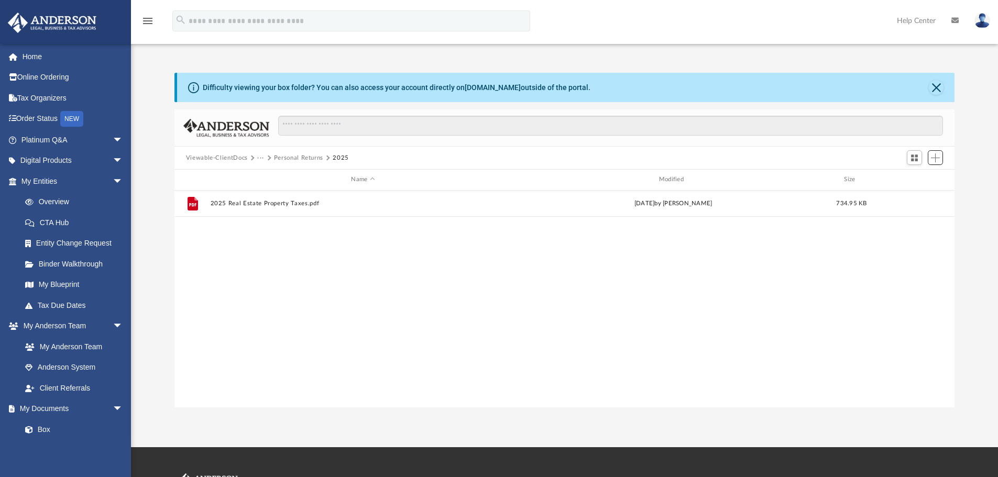
scroll to position [231, 772]
